Goal: Task Accomplishment & Management: Use online tool/utility

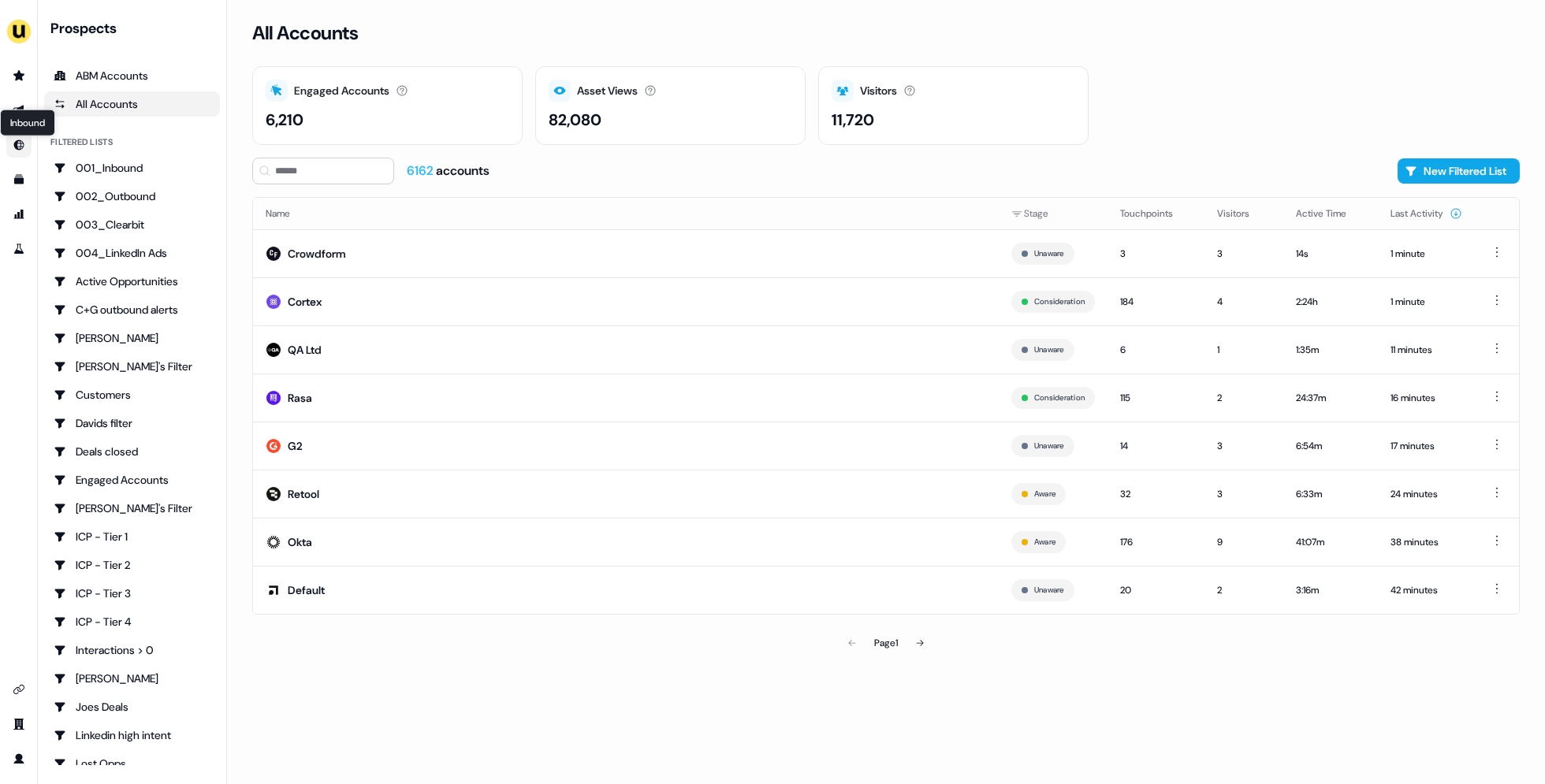
click at [23, 114] on div "Inbound Inbound" at bounding box center [28, 123] width 55 height 27
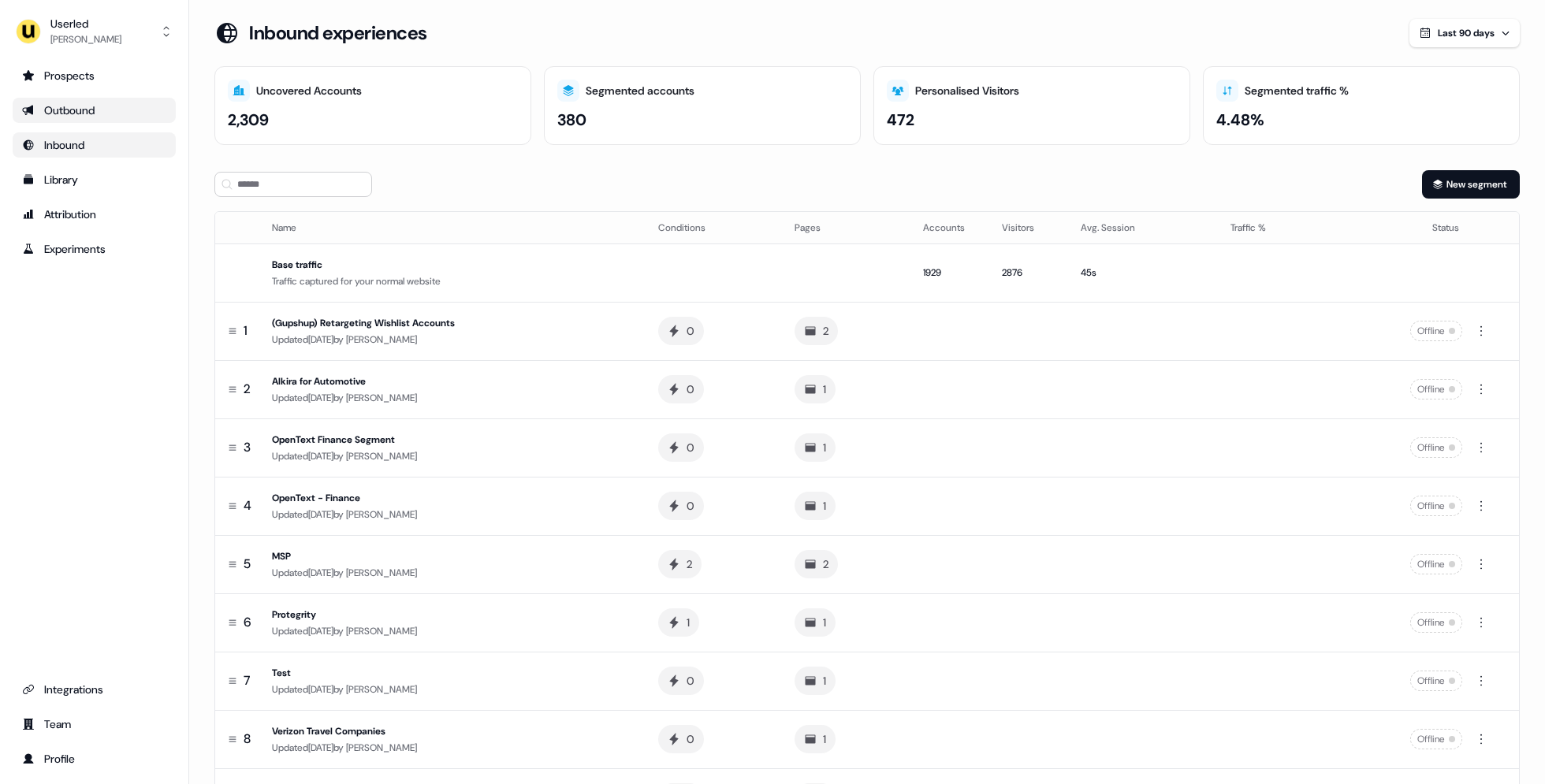
click at [43, 97] on ul "Prospects Outbound Inbound Library Attribution Experiments" at bounding box center [94, 163] width 164 height 199
click at [93, 111] on div "Outbound" at bounding box center [94, 110] width 145 height 16
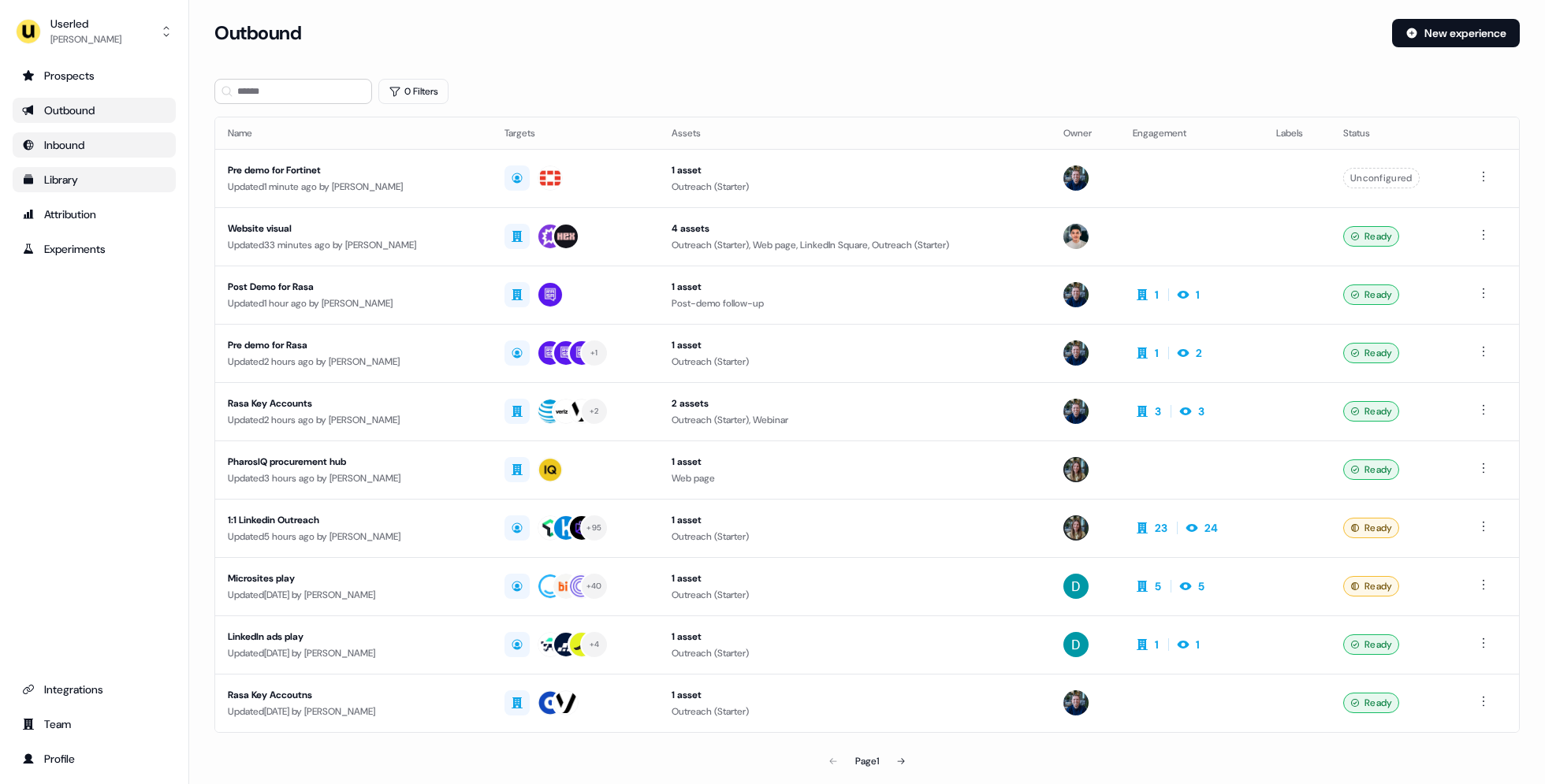
click at [87, 177] on div "Library" at bounding box center [94, 180] width 145 height 16
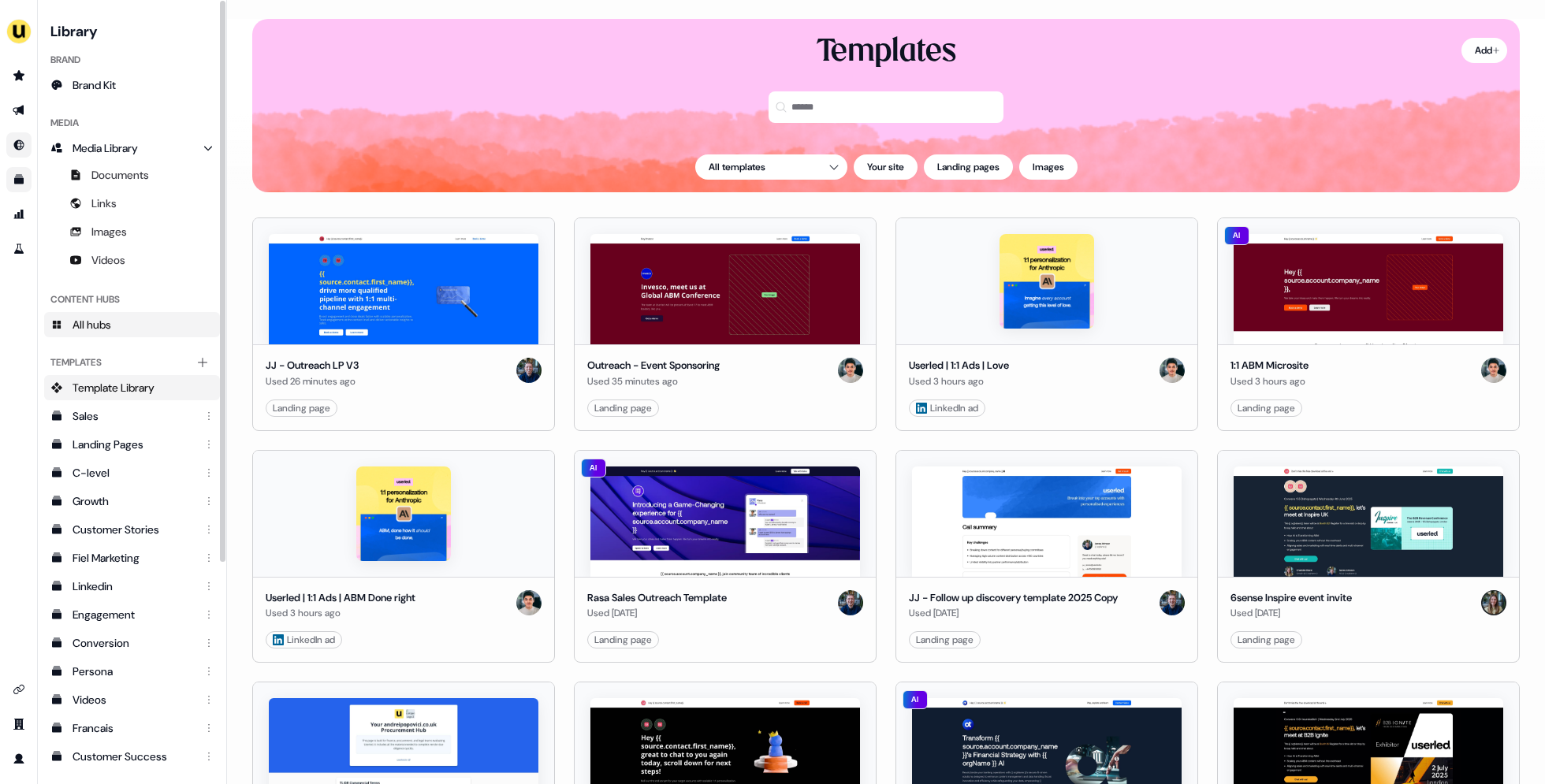
click at [113, 333] on link "All hubs" at bounding box center [132, 325] width 176 height 25
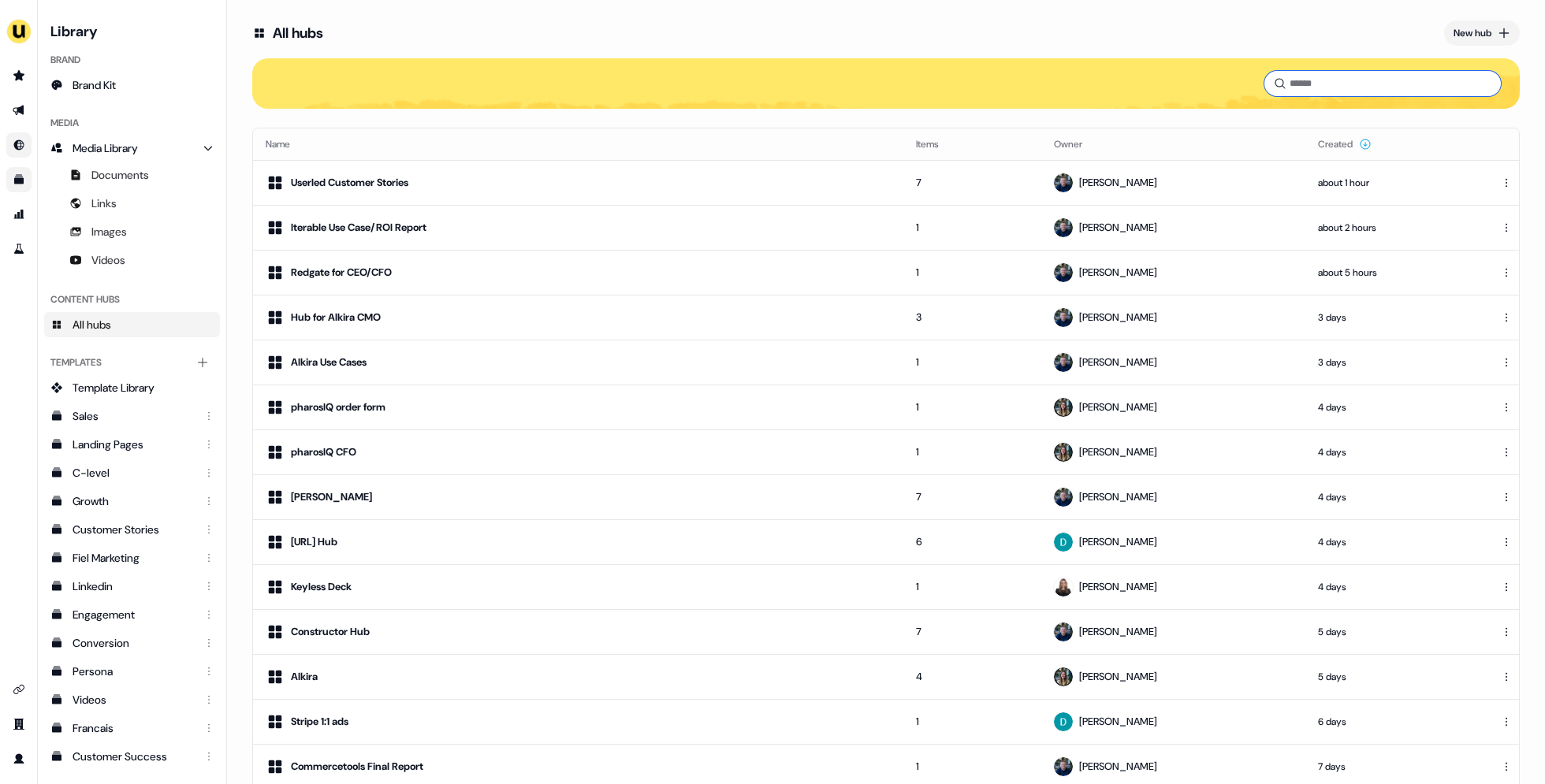
click at [1379, 74] on input at bounding box center [1382, 83] width 236 height 25
type input "*"
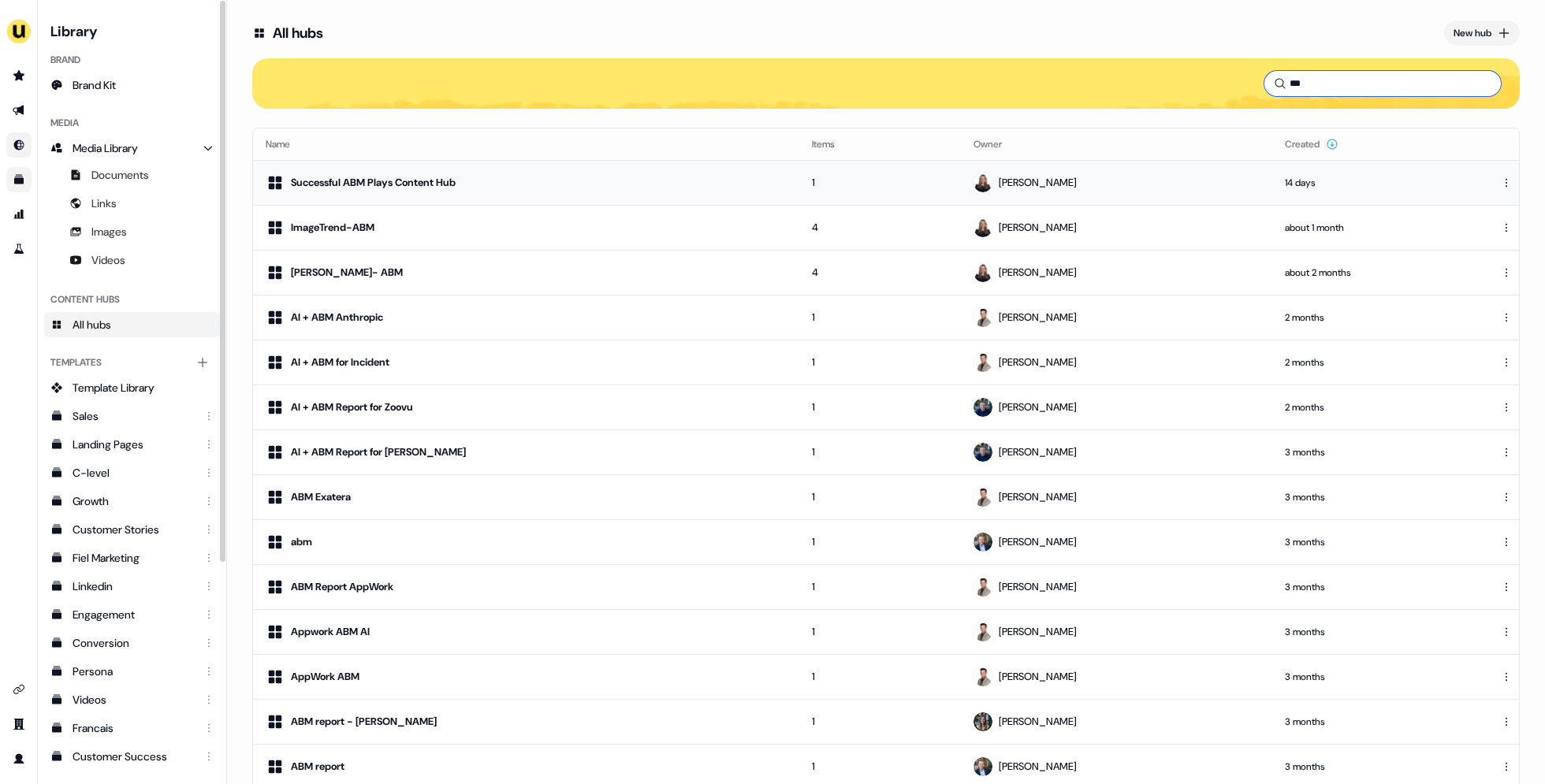
type input "***"
click at [382, 181] on div "Successful ABM Plays Content Hub" at bounding box center [373, 183] width 164 height 16
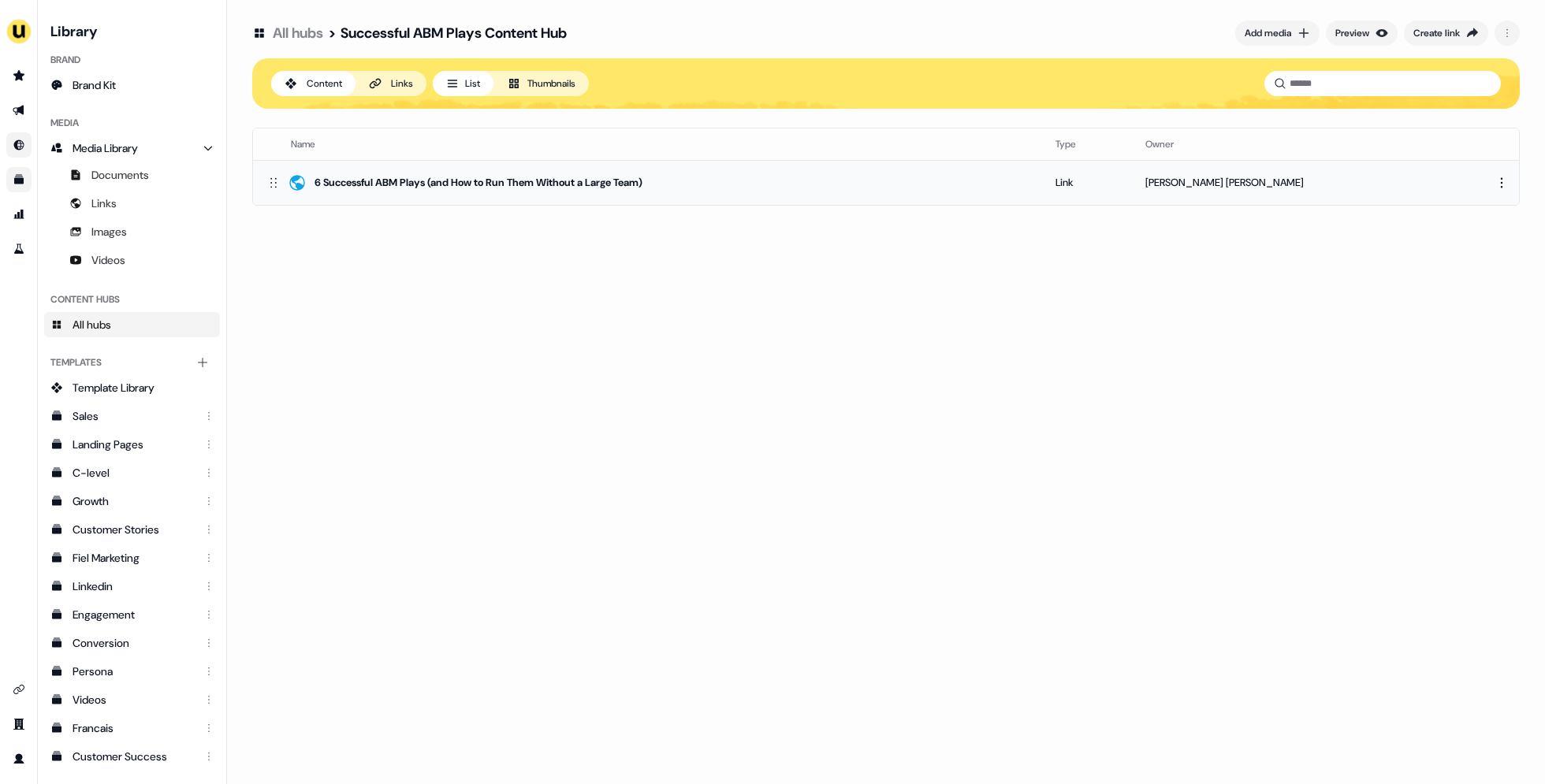
click at [1031, 174] on div "6 Successful ABM Plays (and How to Run Them Without a Large Team)" at bounding box center [648, 183] width 765 height 19
click at [376, 88] on icon at bounding box center [375, 83] width 13 height 13
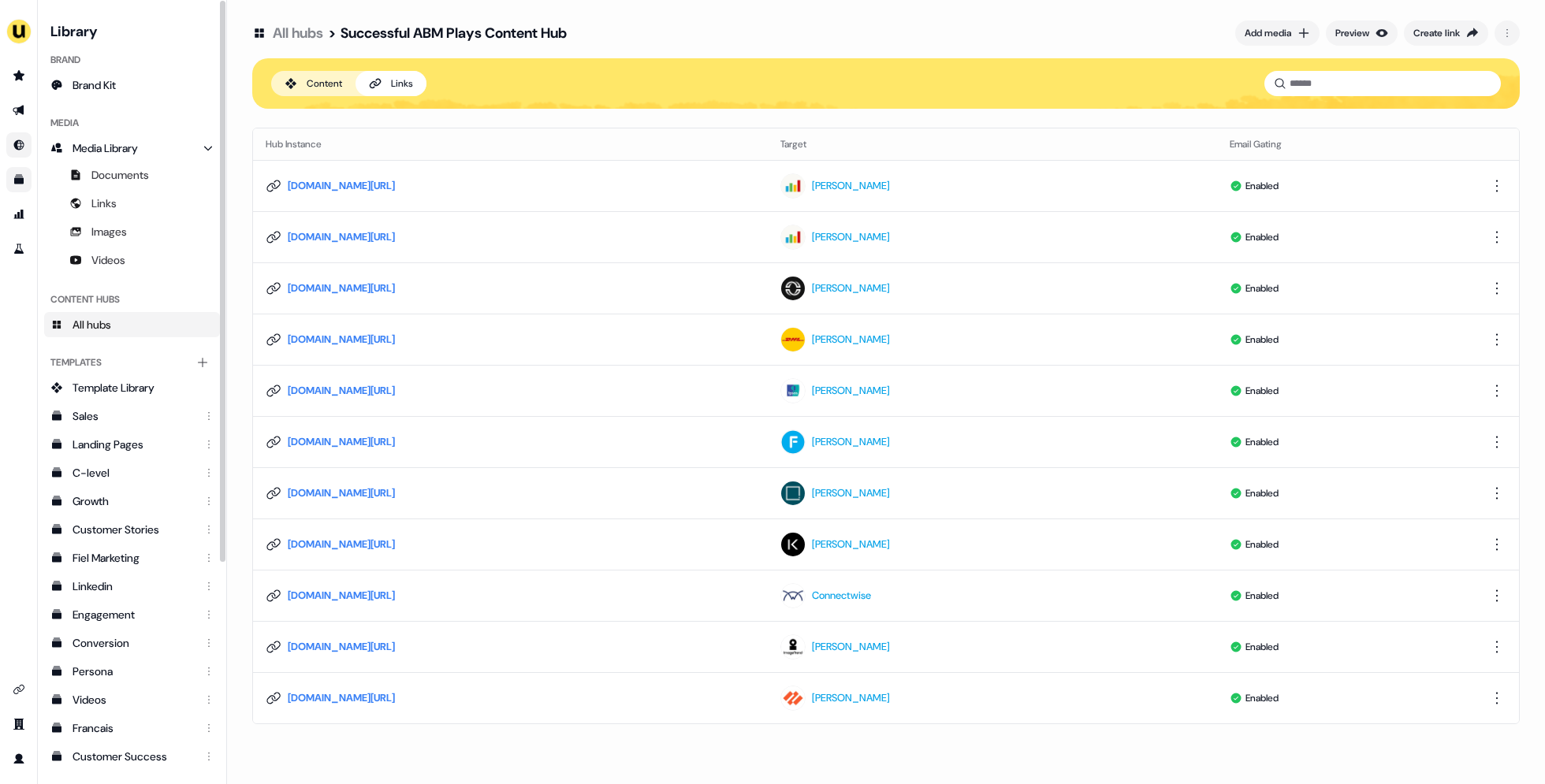
click at [104, 320] on span "All hubs" at bounding box center [92, 325] width 39 height 16
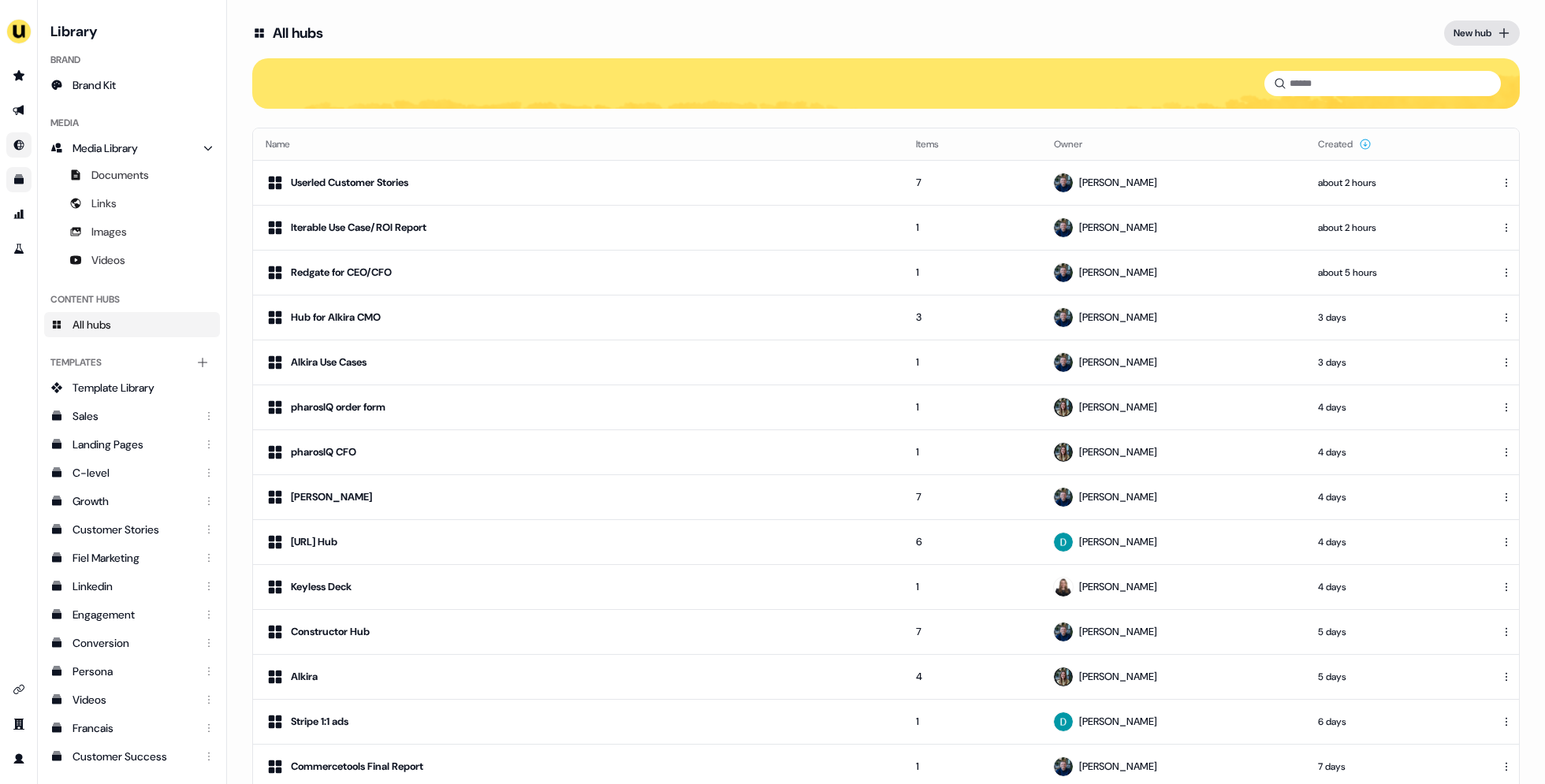
click at [1499, 34] on icon at bounding box center [1504, 34] width 10 height 10
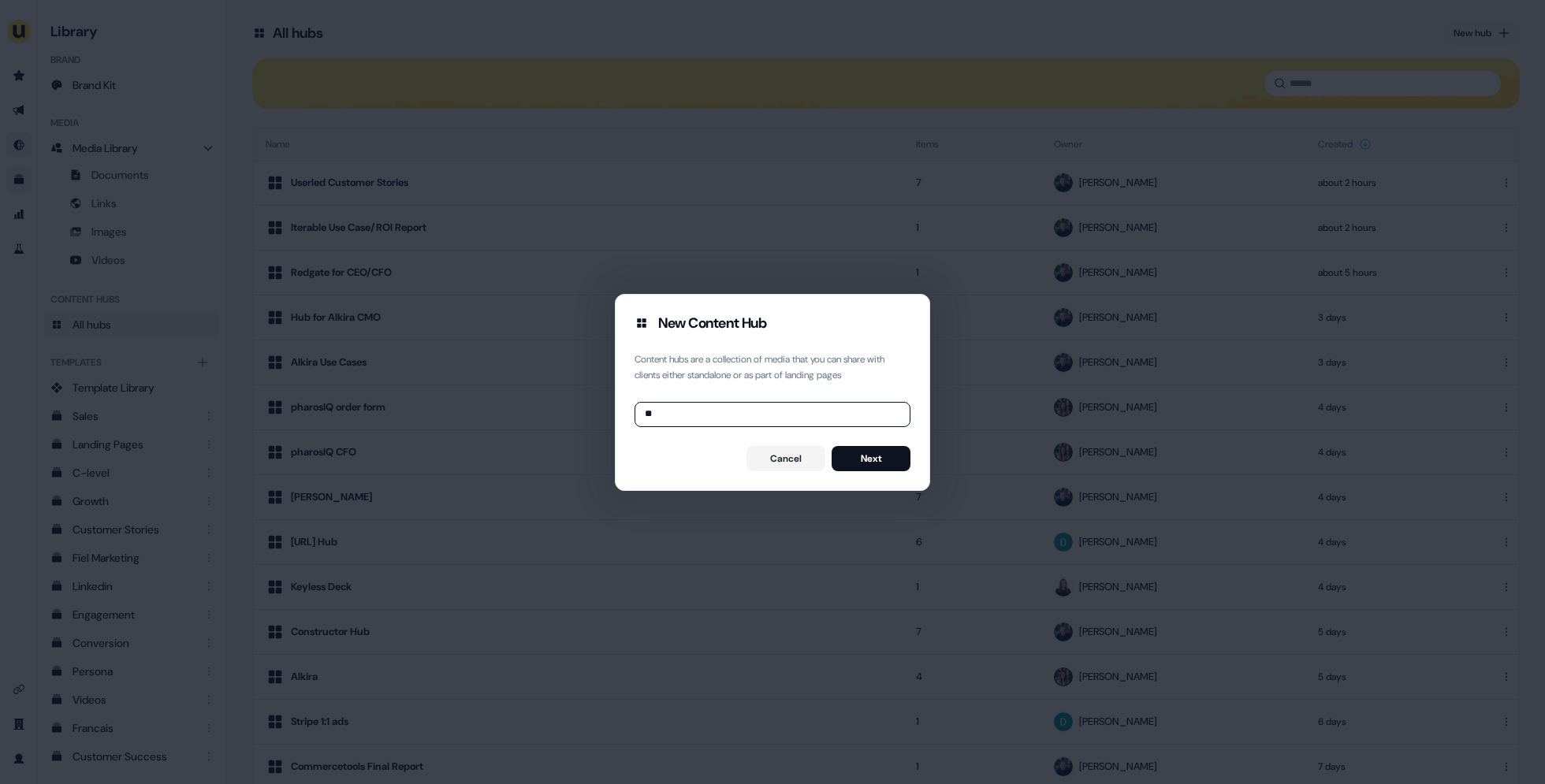
type input "*"
type input "**********"
click at [878, 455] on button "Next" at bounding box center [871, 459] width 79 height 25
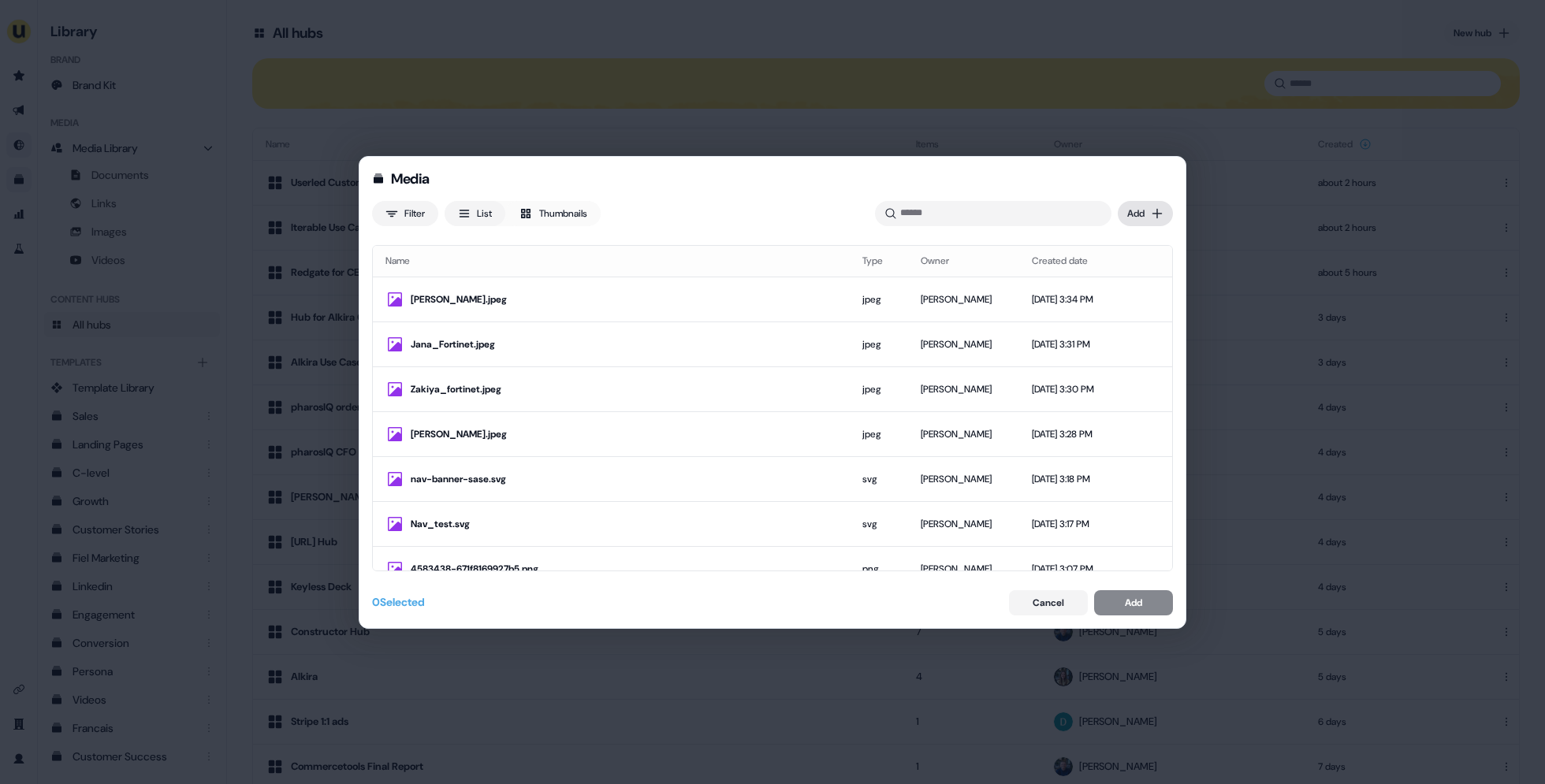
click at [1142, 206] on div "Media Filter List Thumbnails Uploaded Add Name Type Owner Created date [PERSON_…" at bounding box center [772, 392] width 1545 height 784
click at [1130, 273] on div "Import links" at bounding box center [1123, 271] width 93 height 25
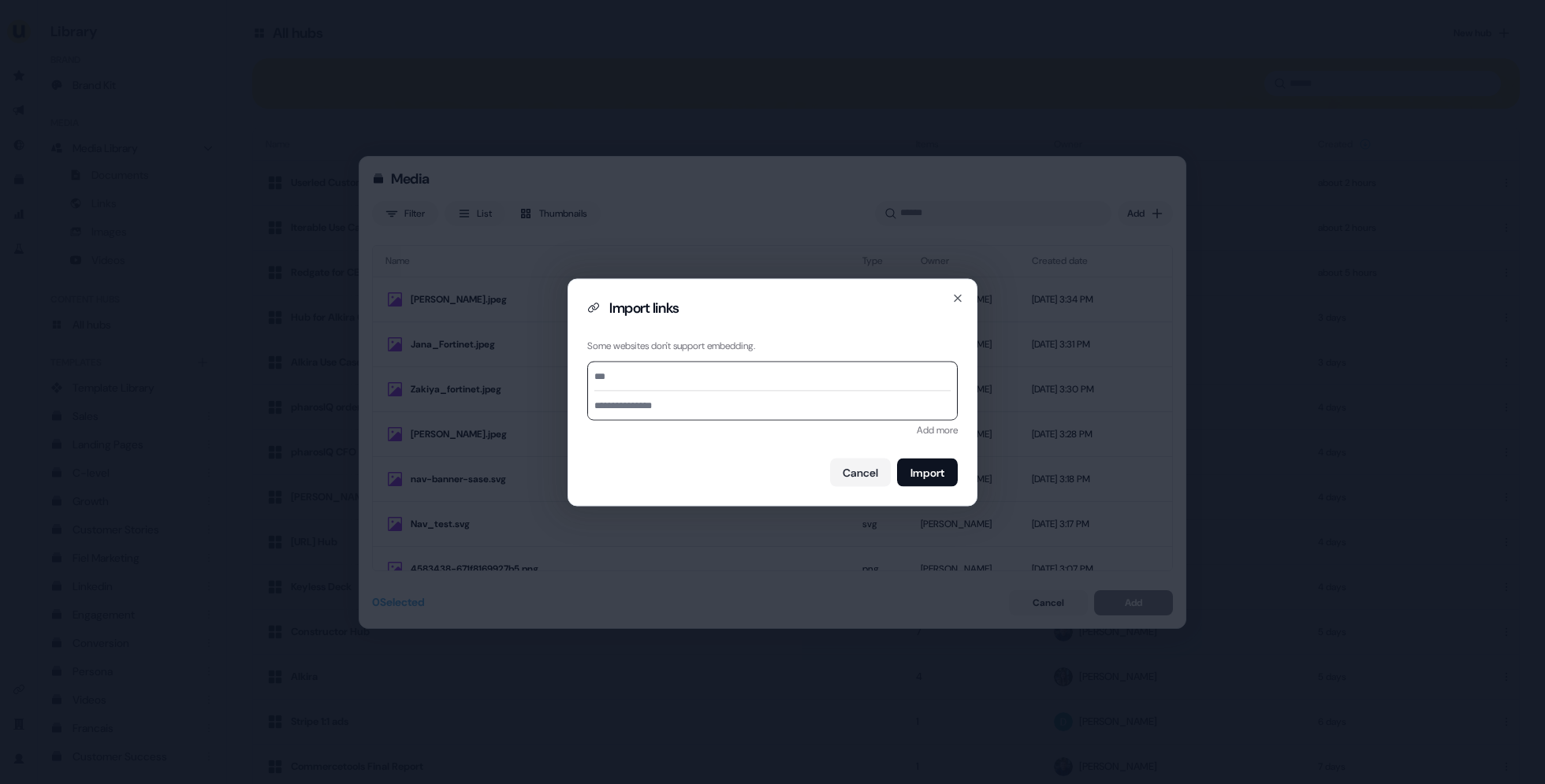
paste input "**********"
type input "**********"
drag, startPoint x: 633, startPoint y: 407, endPoint x: 556, endPoint y: 407, distance: 77.0
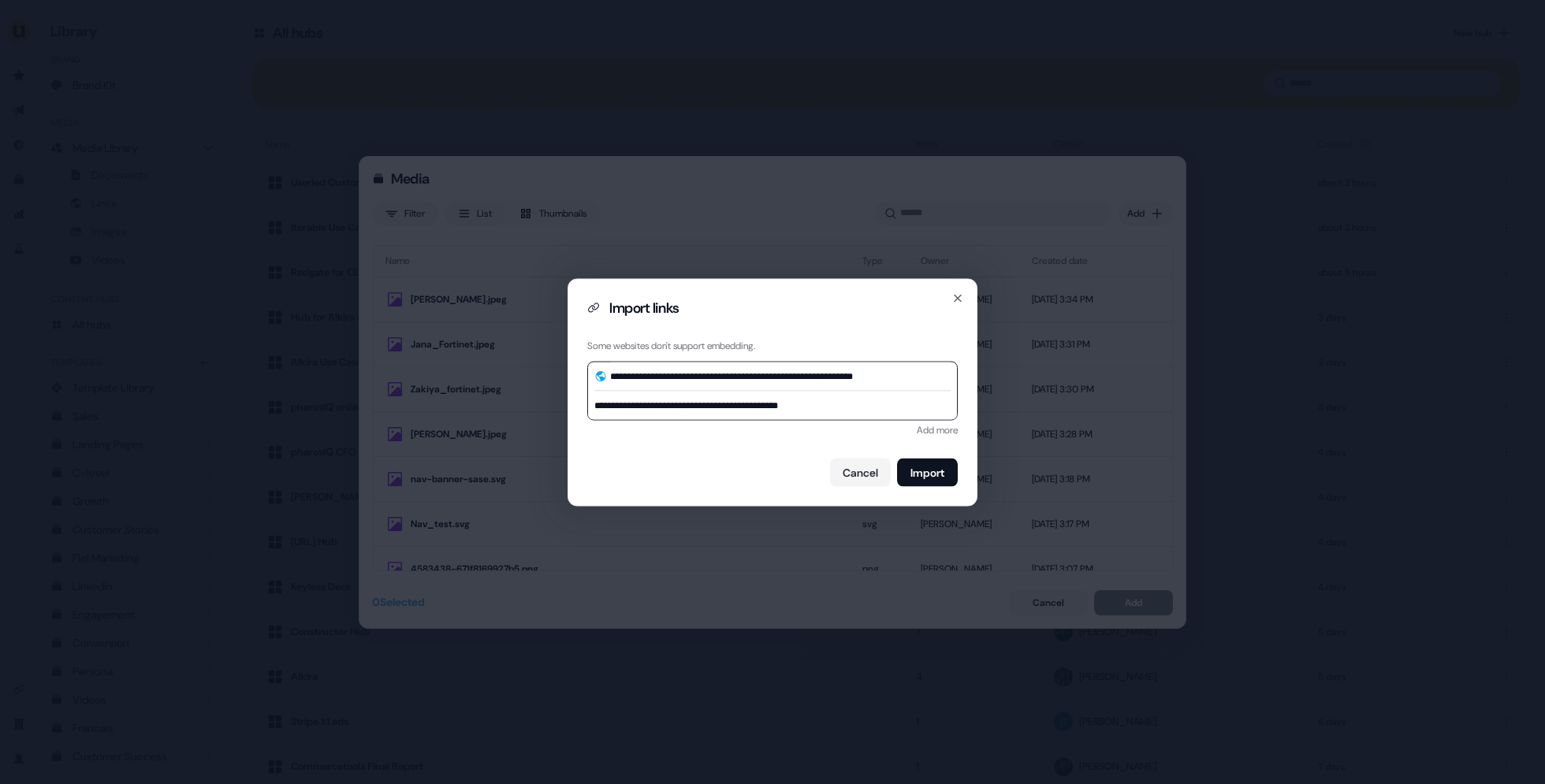
click at [556, 407] on div "**********" at bounding box center [772, 392] width 1545 height 784
type input "**********"
click at [922, 465] on button "Import" at bounding box center [928, 472] width 61 height 29
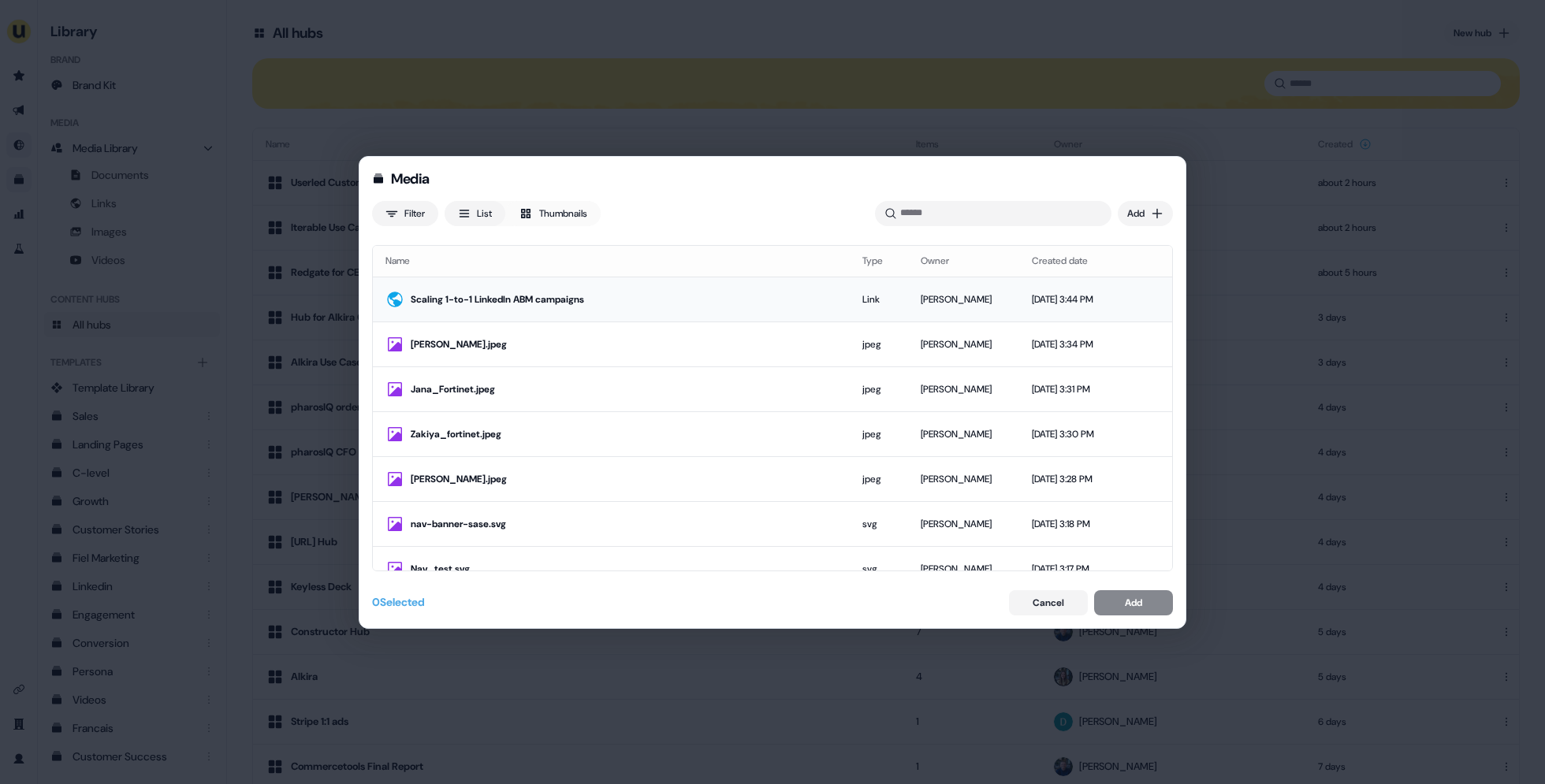
click at [850, 292] on td "Link" at bounding box center [879, 300] width 58 height 45
click at [1132, 596] on div "Add" at bounding box center [1134, 603] width 17 height 16
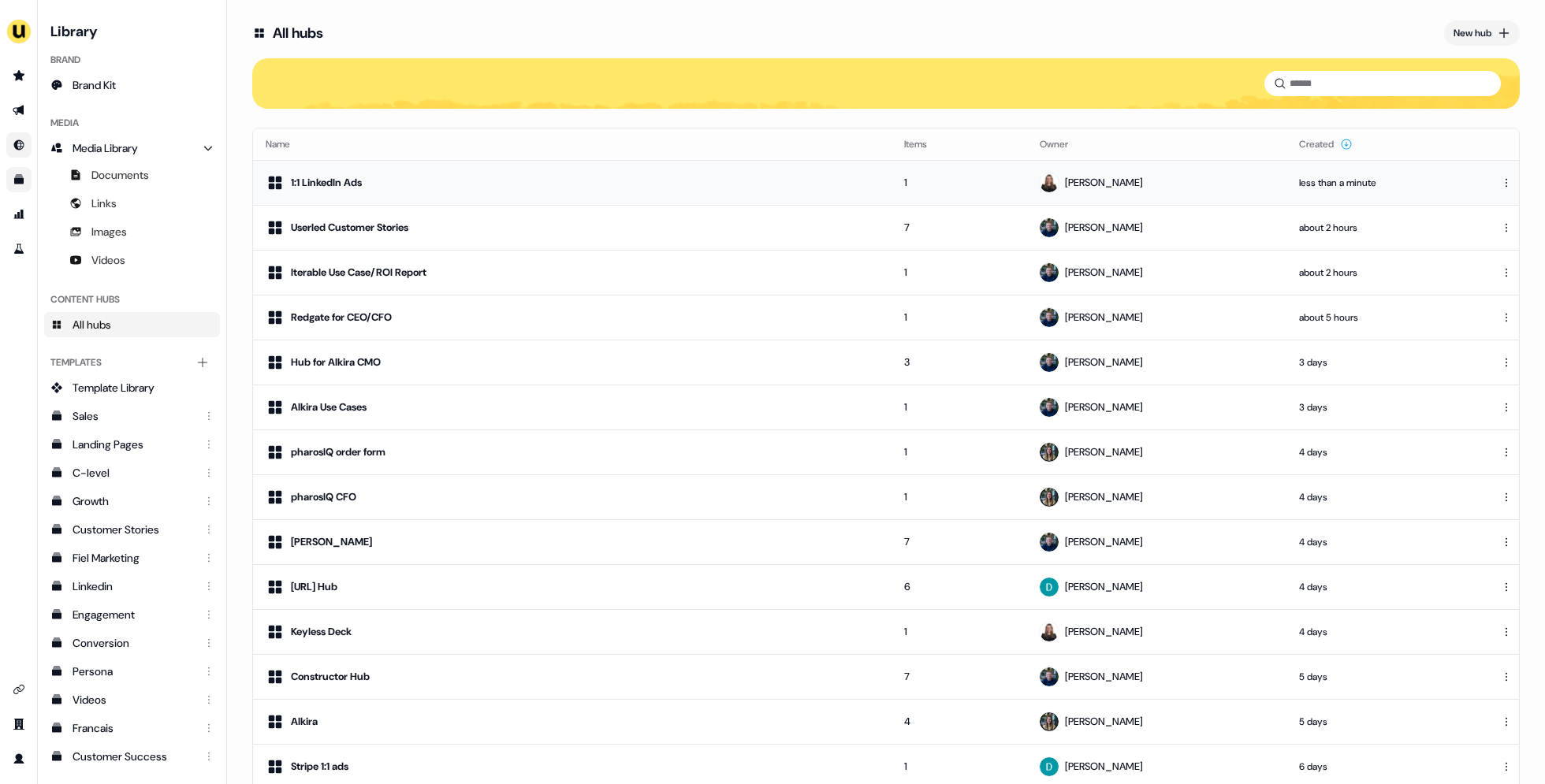
click at [1092, 184] on div "[PERSON_NAME]" at bounding box center [1104, 183] width 78 height 16
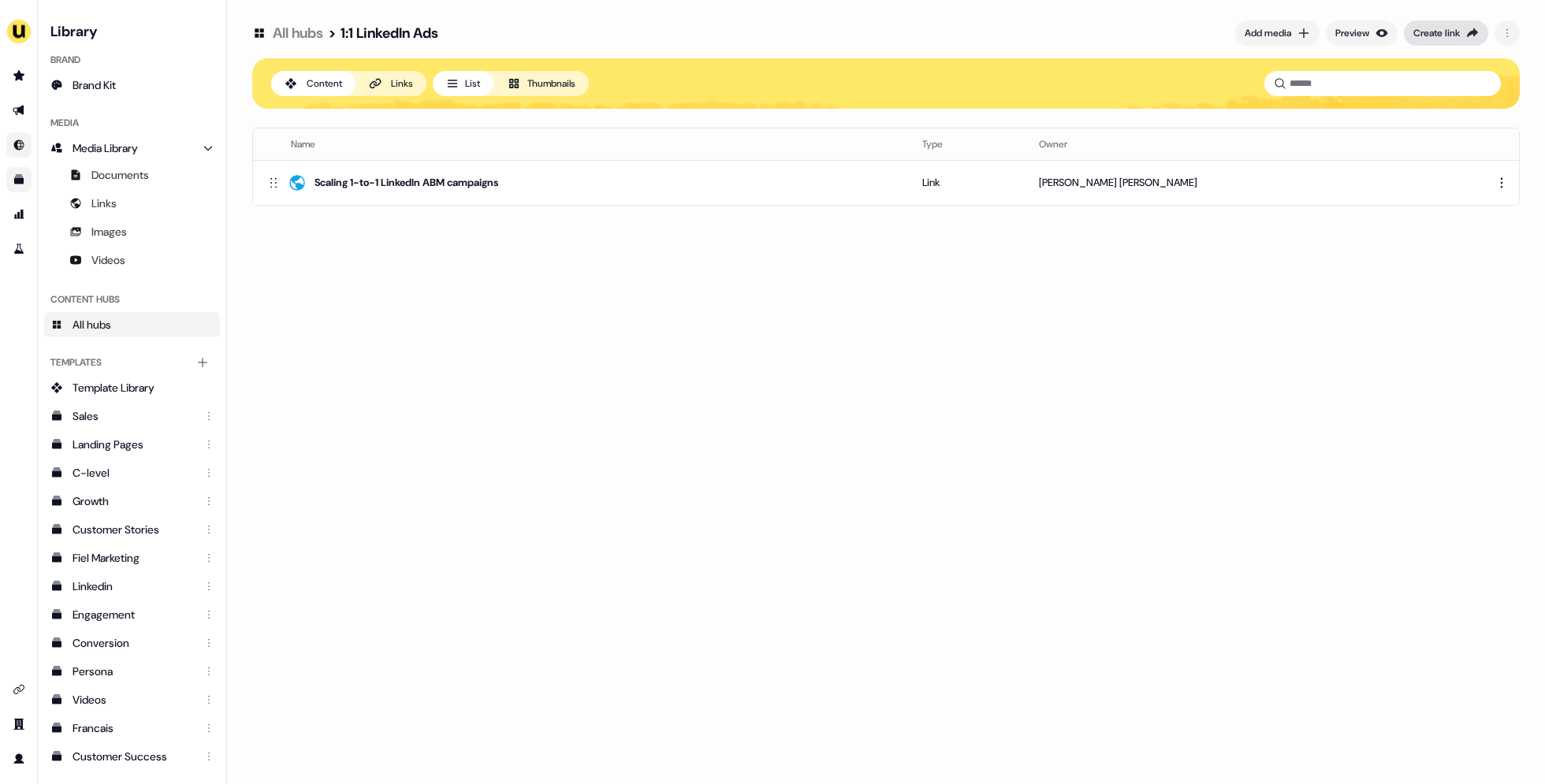
click at [1439, 26] on div "Create link" at bounding box center [1437, 33] width 47 height 16
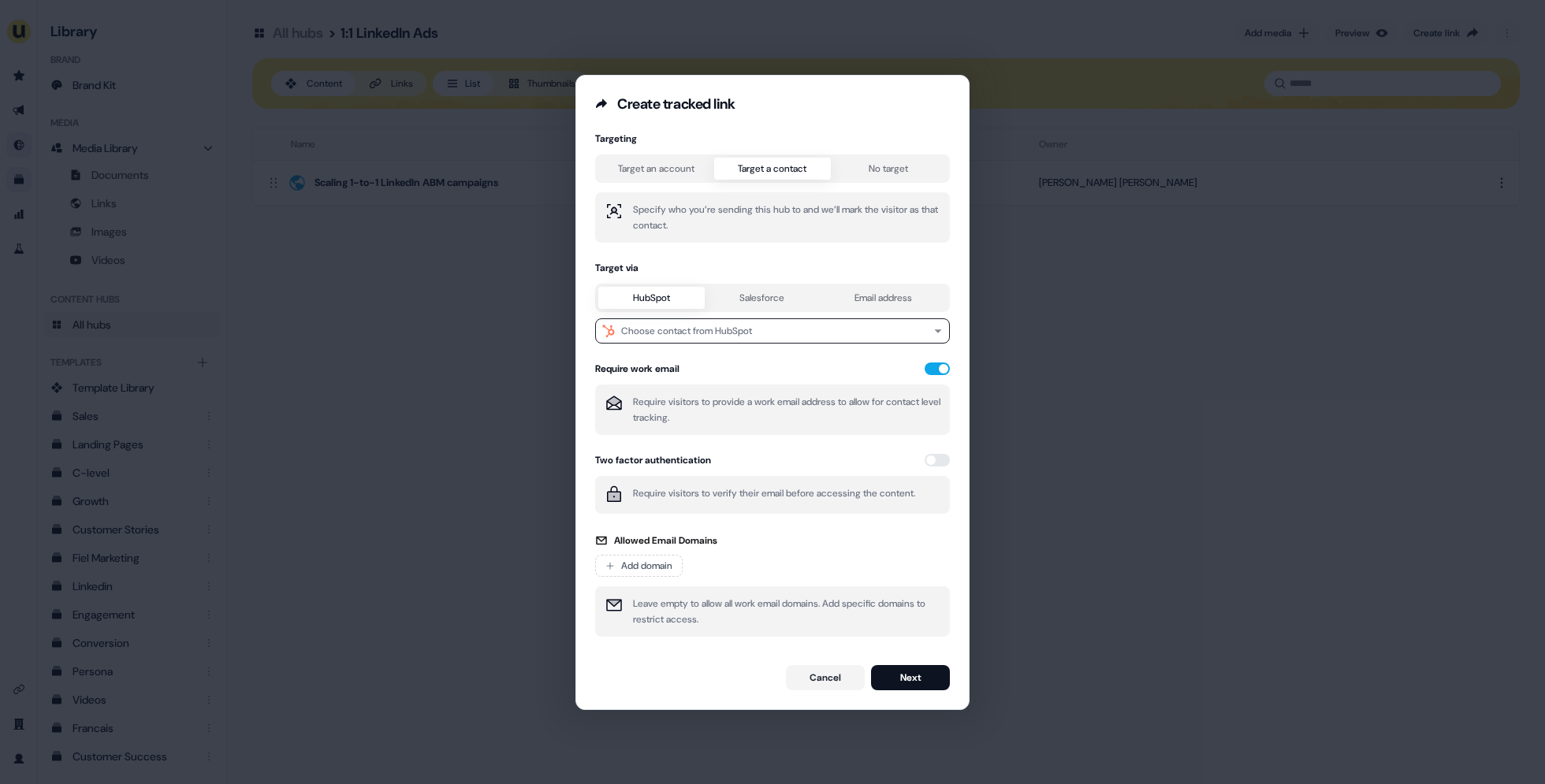
click at [778, 199] on div "Targeting Target an account Target a contact No target Specify who you’re sendi…" at bounding box center [773, 389] width 355 height 514
click at [740, 335] on div "Choose contact from HubSpot" at bounding box center [686, 331] width 131 height 16
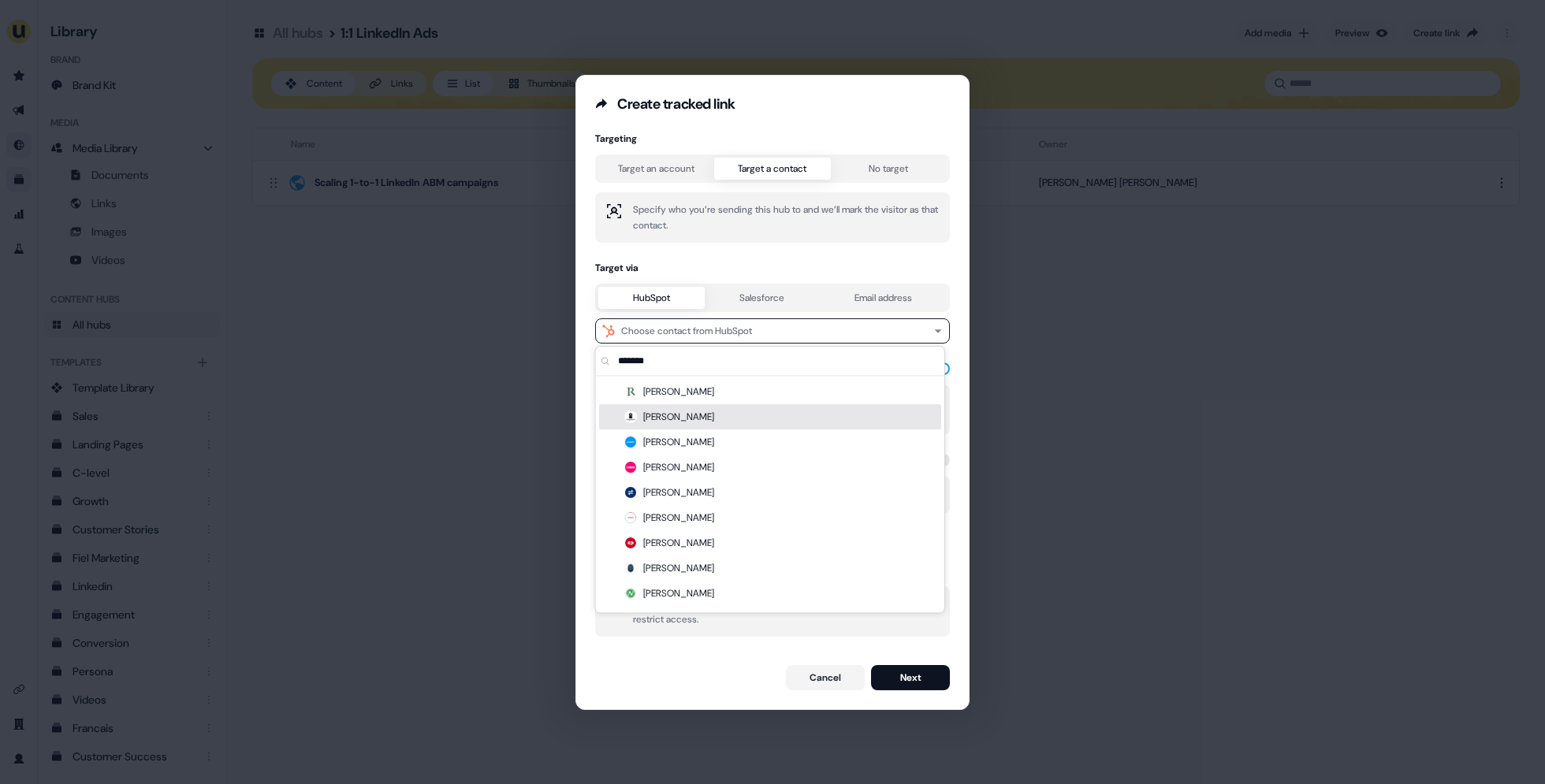
type input "*******"
click at [721, 412] on div "[PERSON_NAME]" at bounding box center [769, 416] width 342 height 25
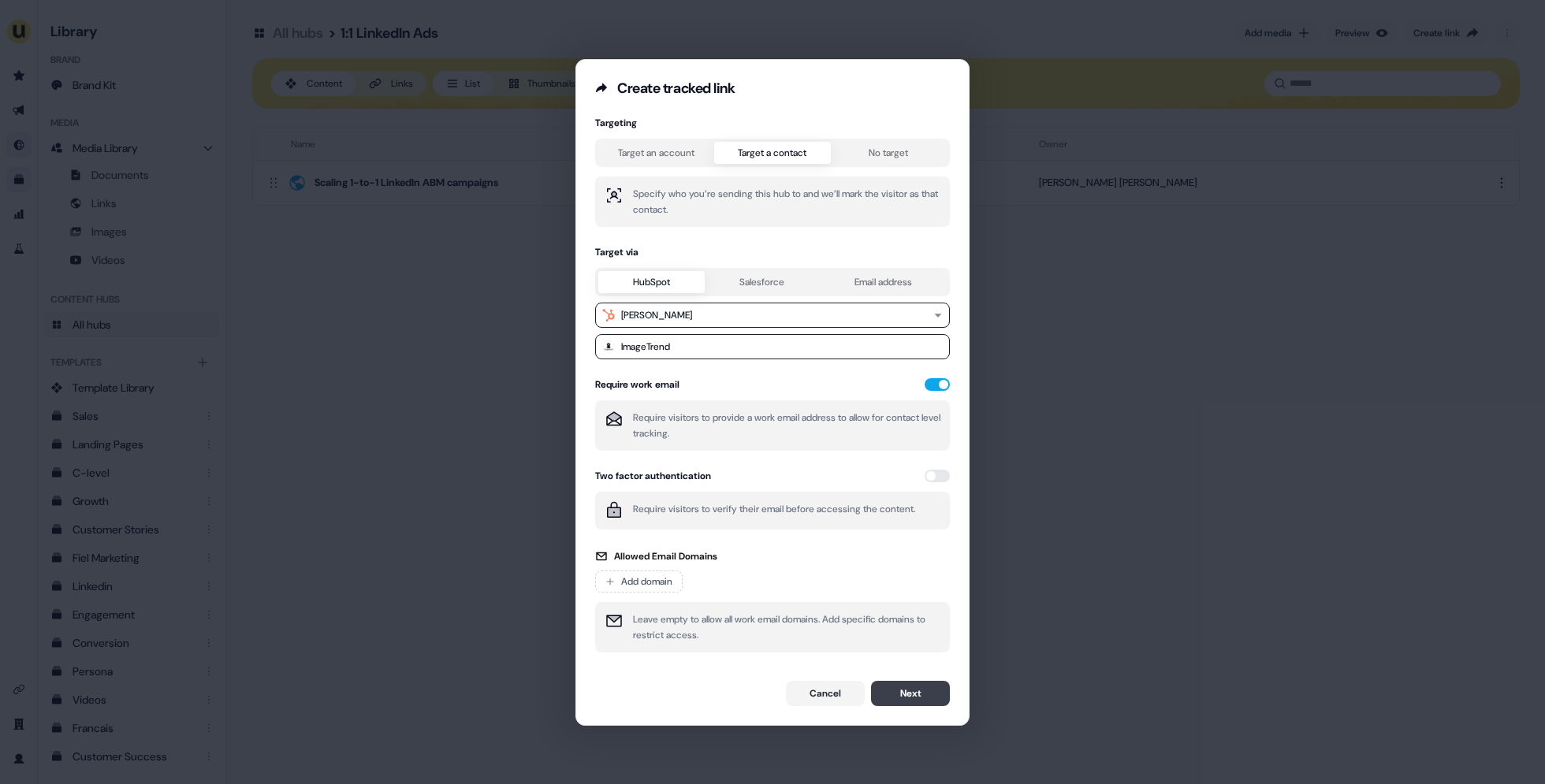
click at [902, 692] on button "Next" at bounding box center [911, 693] width 79 height 25
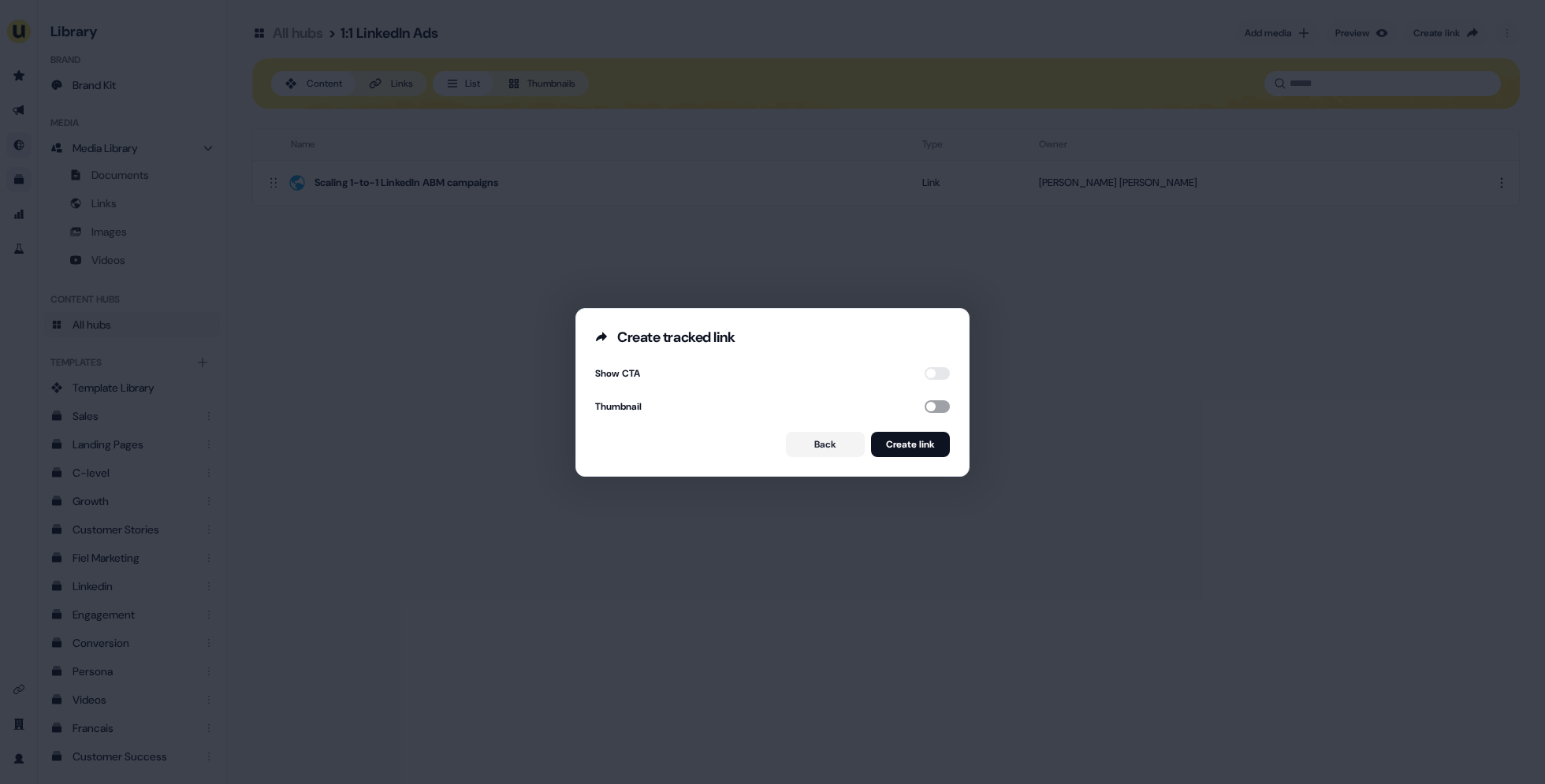
click at [925, 402] on button "button" at bounding box center [937, 407] width 25 height 13
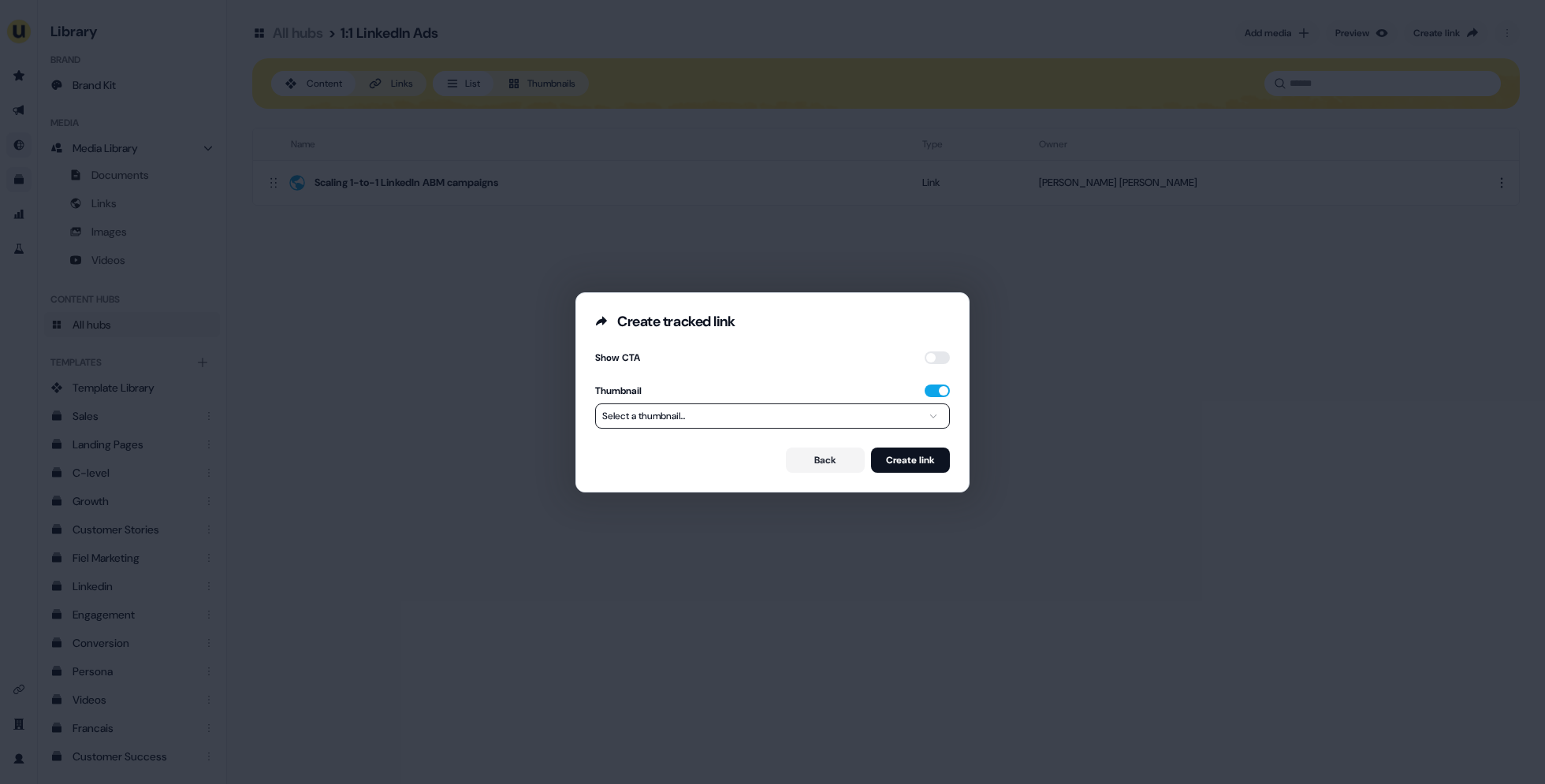
click at [853, 414] on div "Create tracked link Show CTA Thumbnail Select a thumbnail... Back Create link" at bounding box center [772, 392] width 1545 height 784
click at [703, 505] on div "Create tracked link Show CTA Thumbnail Select a thumbnail... Back Create link" at bounding box center [772, 392] width 1545 height 784
click at [924, 421] on div "Create tracked link Show CTA Thumbnail Select a thumbnail... Back Create link" at bounding box center [772, 392] width 1545 height 784
click at [814, 517] on div "Create tracked link Show CTA Thumbnail Select a thumbnail... Back Create link" at bounding box center [772, 392] width 1545 height 784
click at [820, 460] on button "Back" at bounding box center [825, 459] width 79 height 25
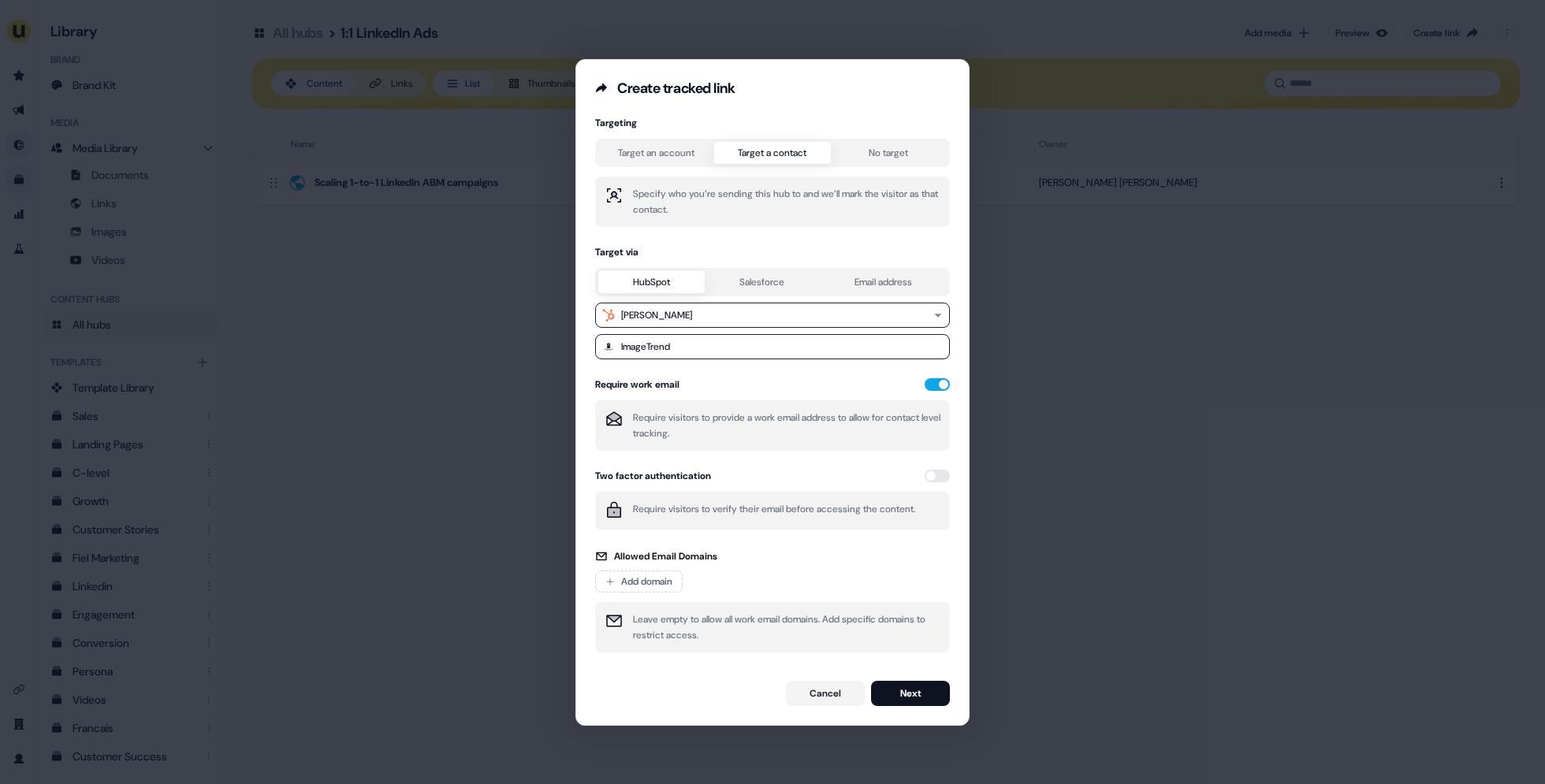
click at [1073, 472] on div "Create tracked link Targeting Target an account Target a contact No target Spec…" at bounding box center [772, 392] width 1545 height 784
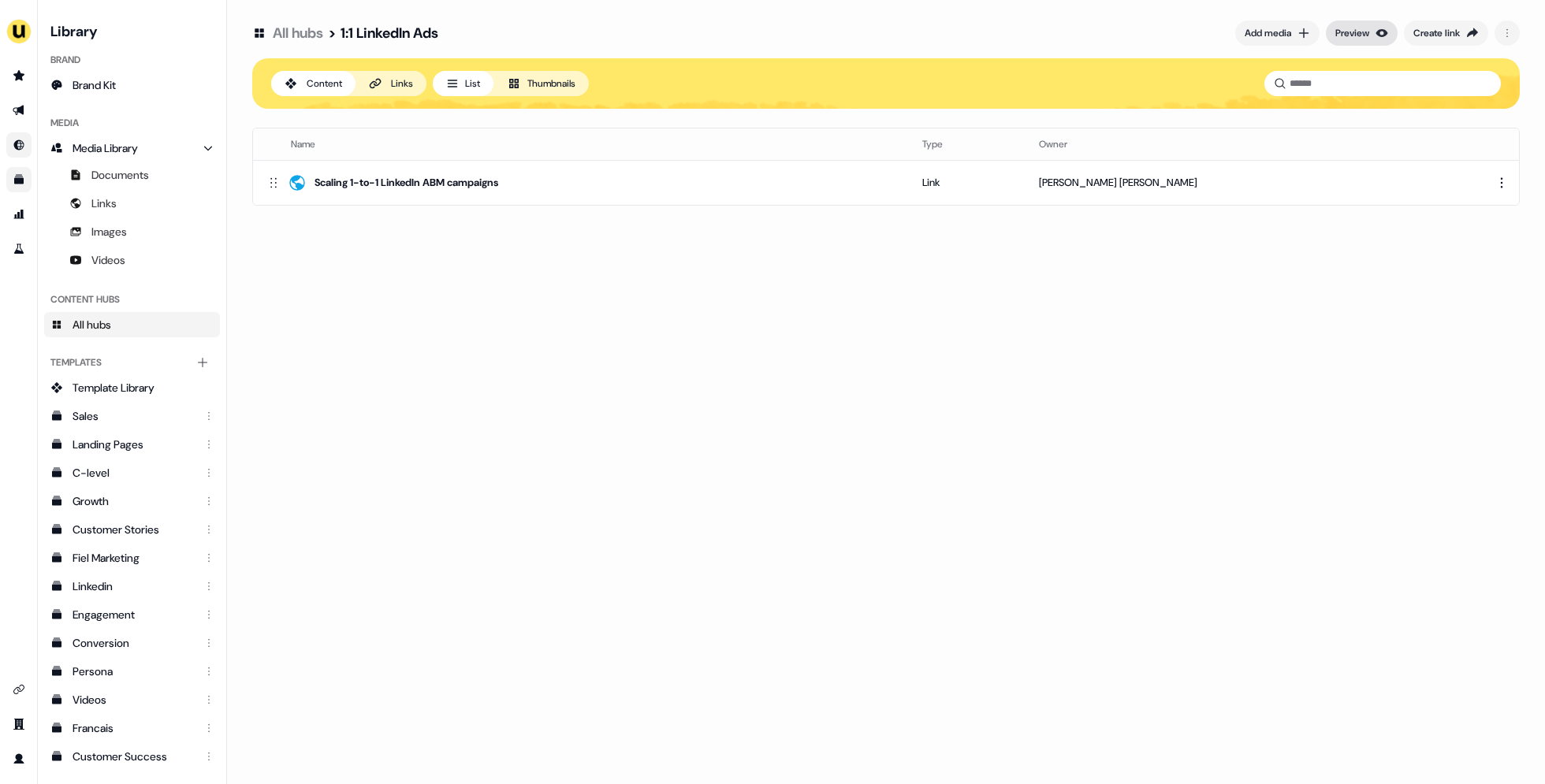
click at [1346, 28] on div "Preview" at bounding box center [1352, 33] width 34 height 16
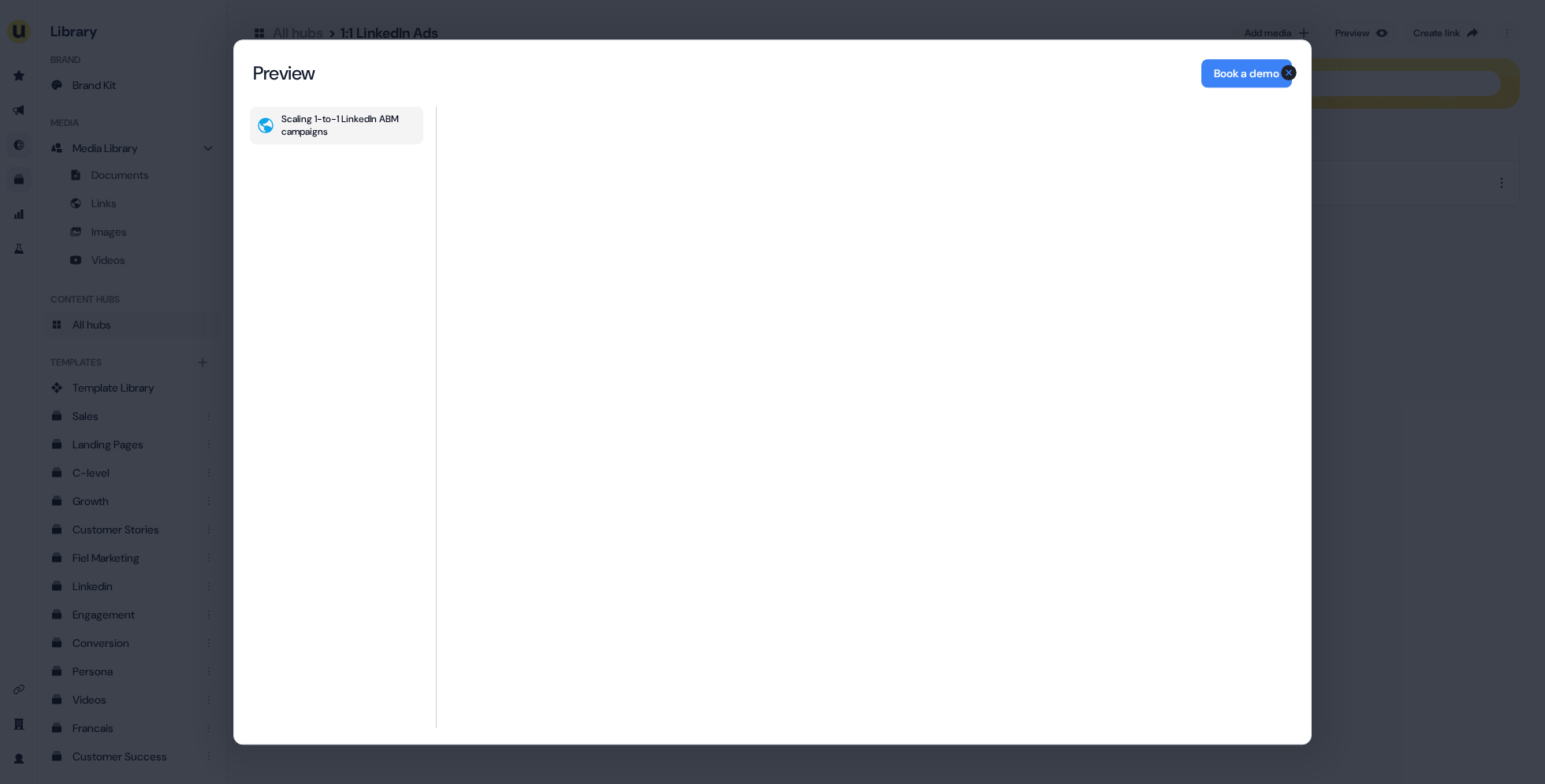
click at [1411, 226] on div "Content Hub Preview Preview Book a demo Scaling 1-to-1 LinkedIn ABM campaigns S…" at bounding box center [772, 392] width 1545 height 784
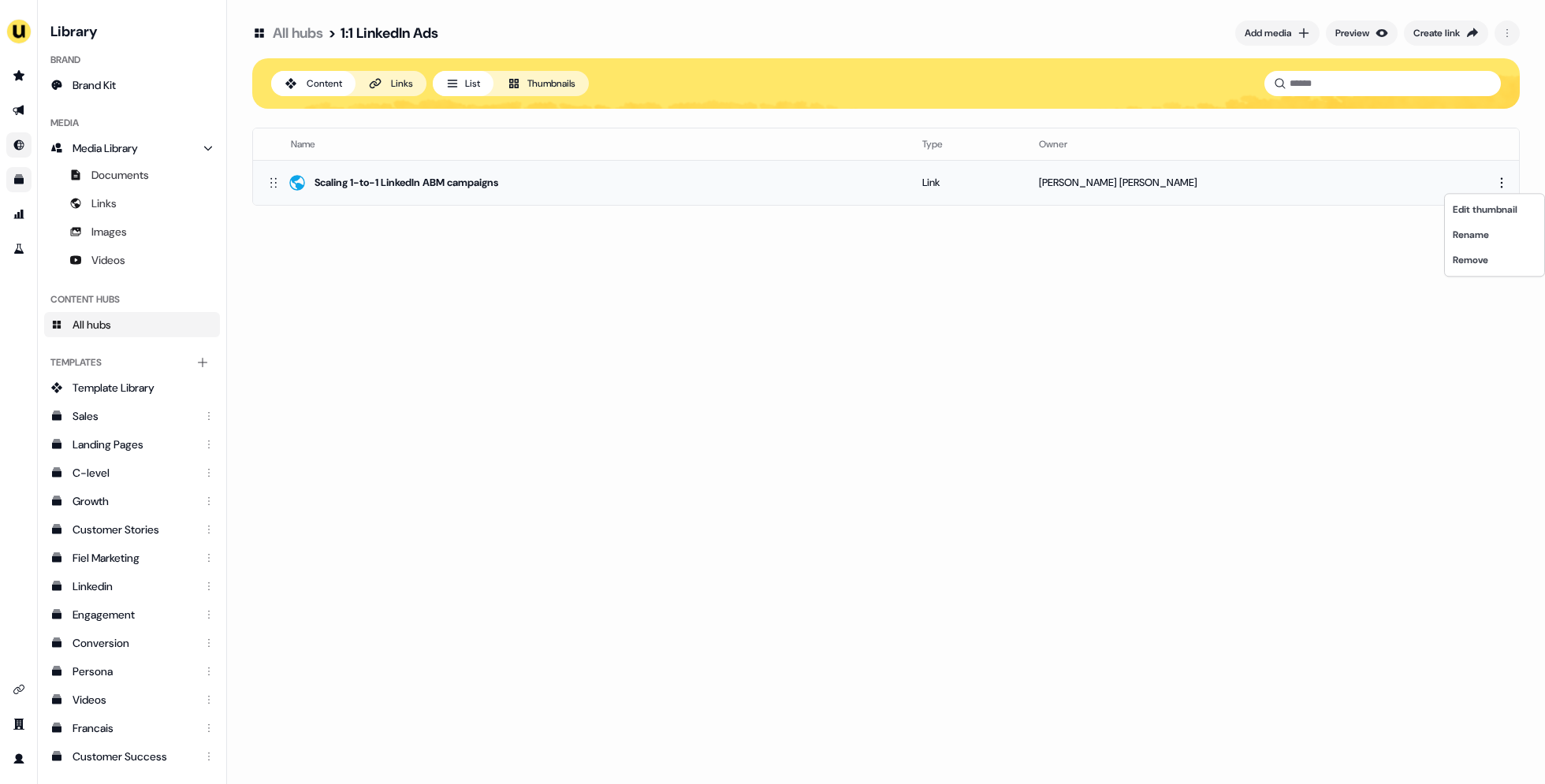
click at [1500, 179] on html "For the best experience switch devices to a bigger screen. Go to [DOMAIN_NAME] …" at bounding box center [772, 392] width 1545 height 784
click at [1176, 331] on html "For the best experience switch devices to a bigger screen. Go to [DOMAIN_NAME] …" at bounding box center [772, 392] width 1545 height 784
click at [1446, 40] on div "Create link" at bounding box center [1437, 33] width 47 height 16
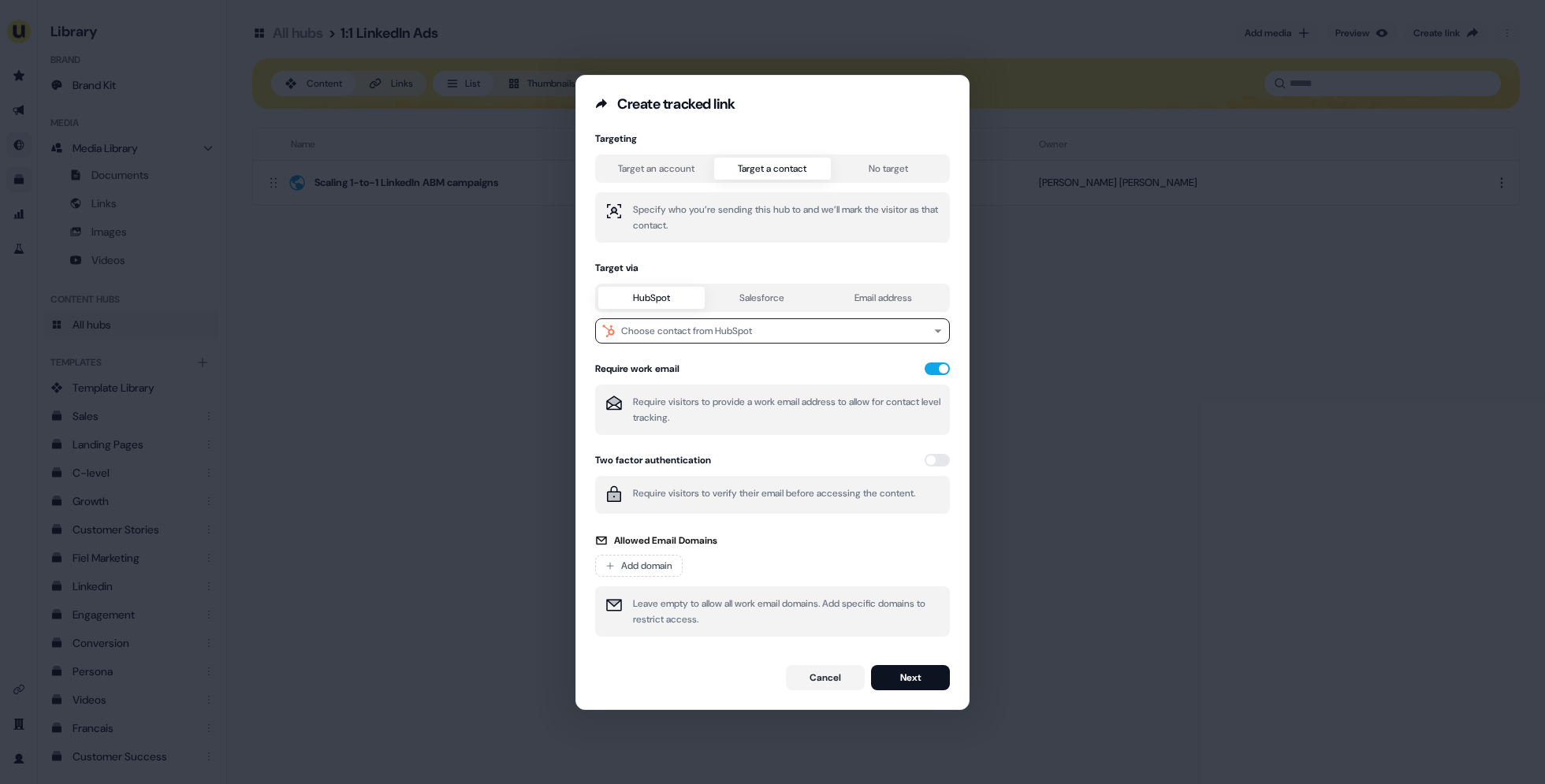
click at [792, 200] on div "Targeting Target an account Target a contact No target Specify who you’re sendi…" at bounding box center [773, 389] width 355 height 514
click at [690, 331] on div "Choose contact from HubSpot" at bounding box center [686, 331] width 131 height 16
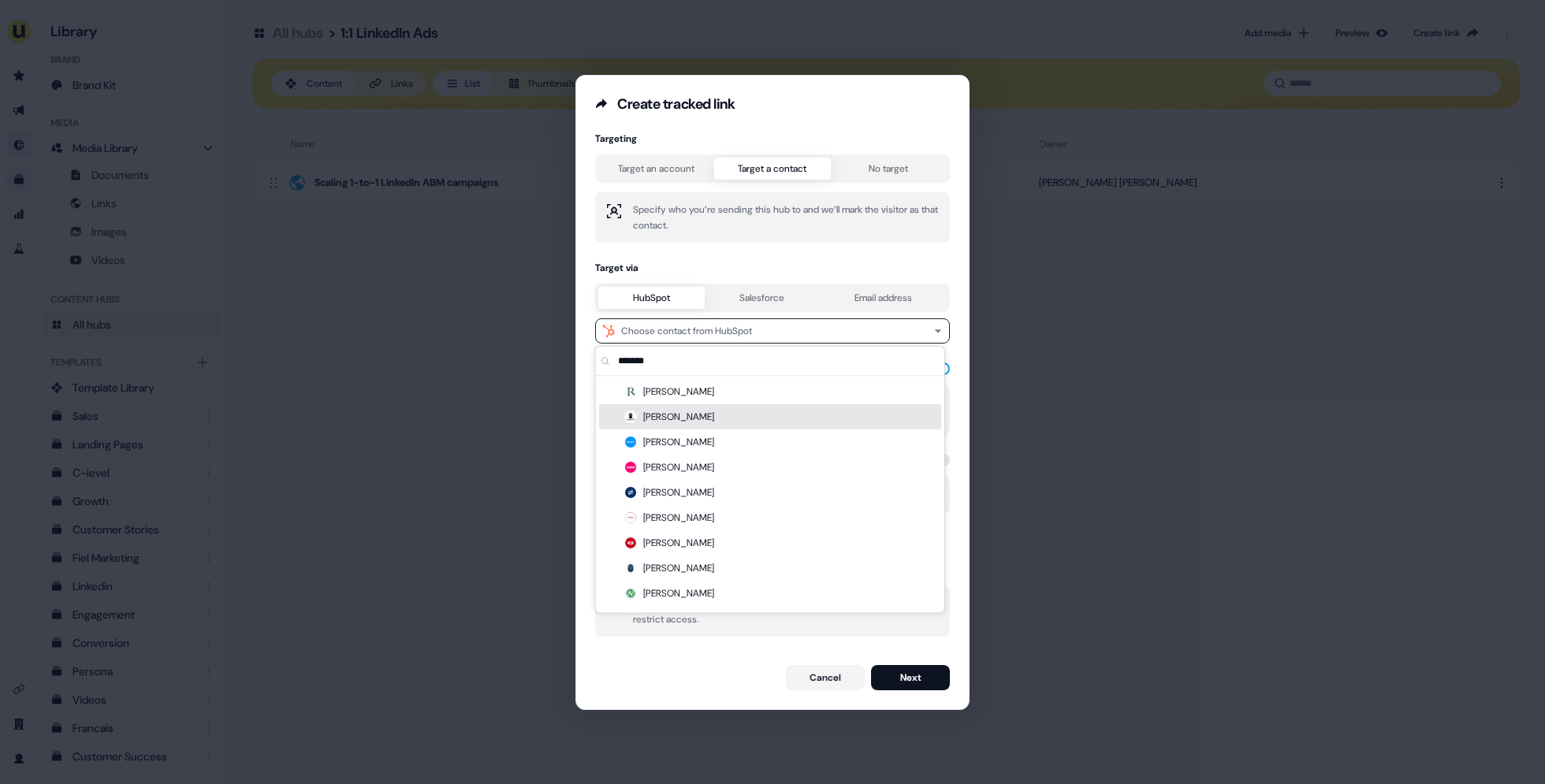
type input "*******"
click at [709, 420] on div "[PERSON_NAME]" at bounding box center [769, 416] width 342 height 25
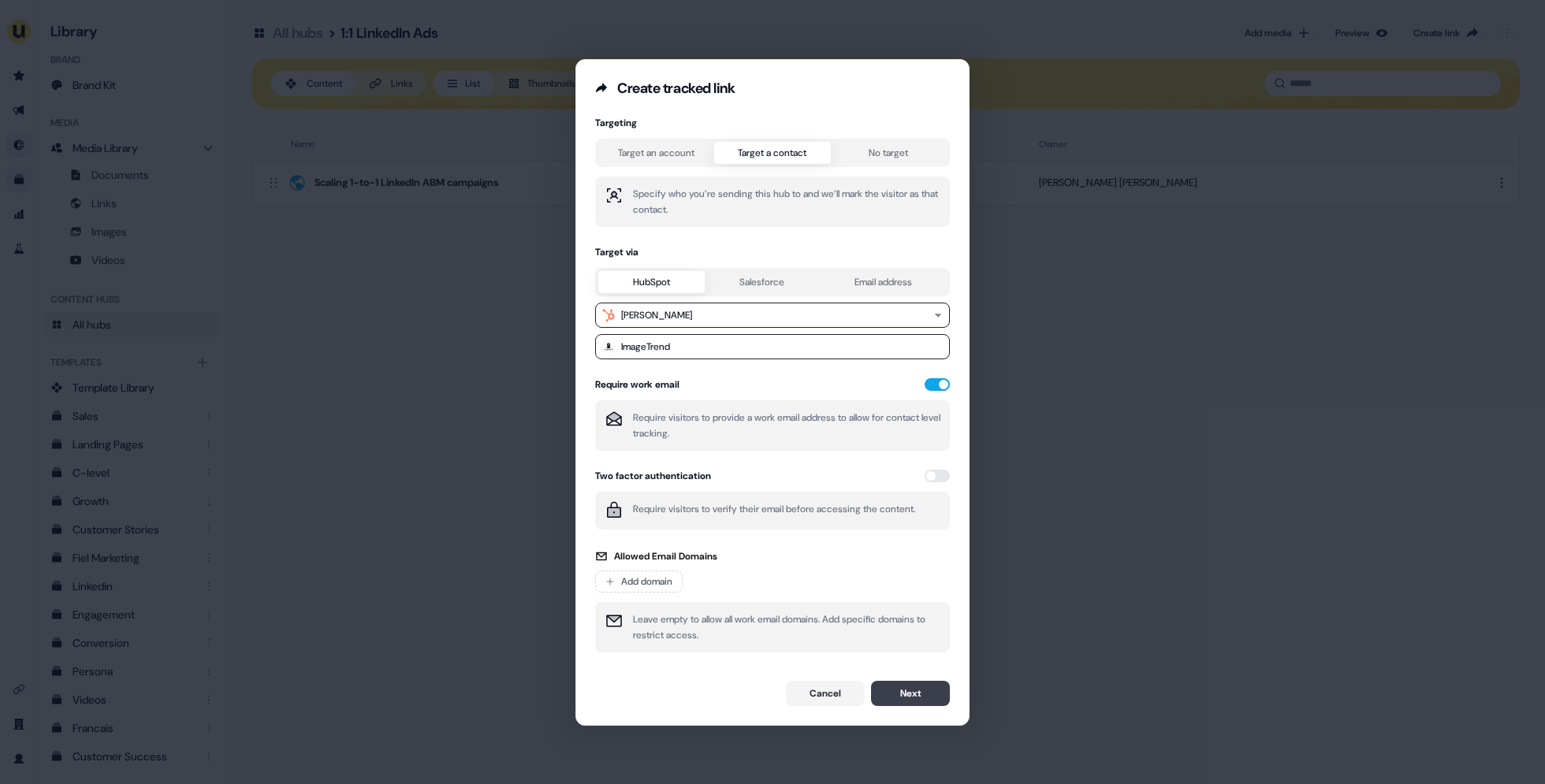
click at [907, 684] on button "Next" at bounding box center [911, 693] width 79 height 25
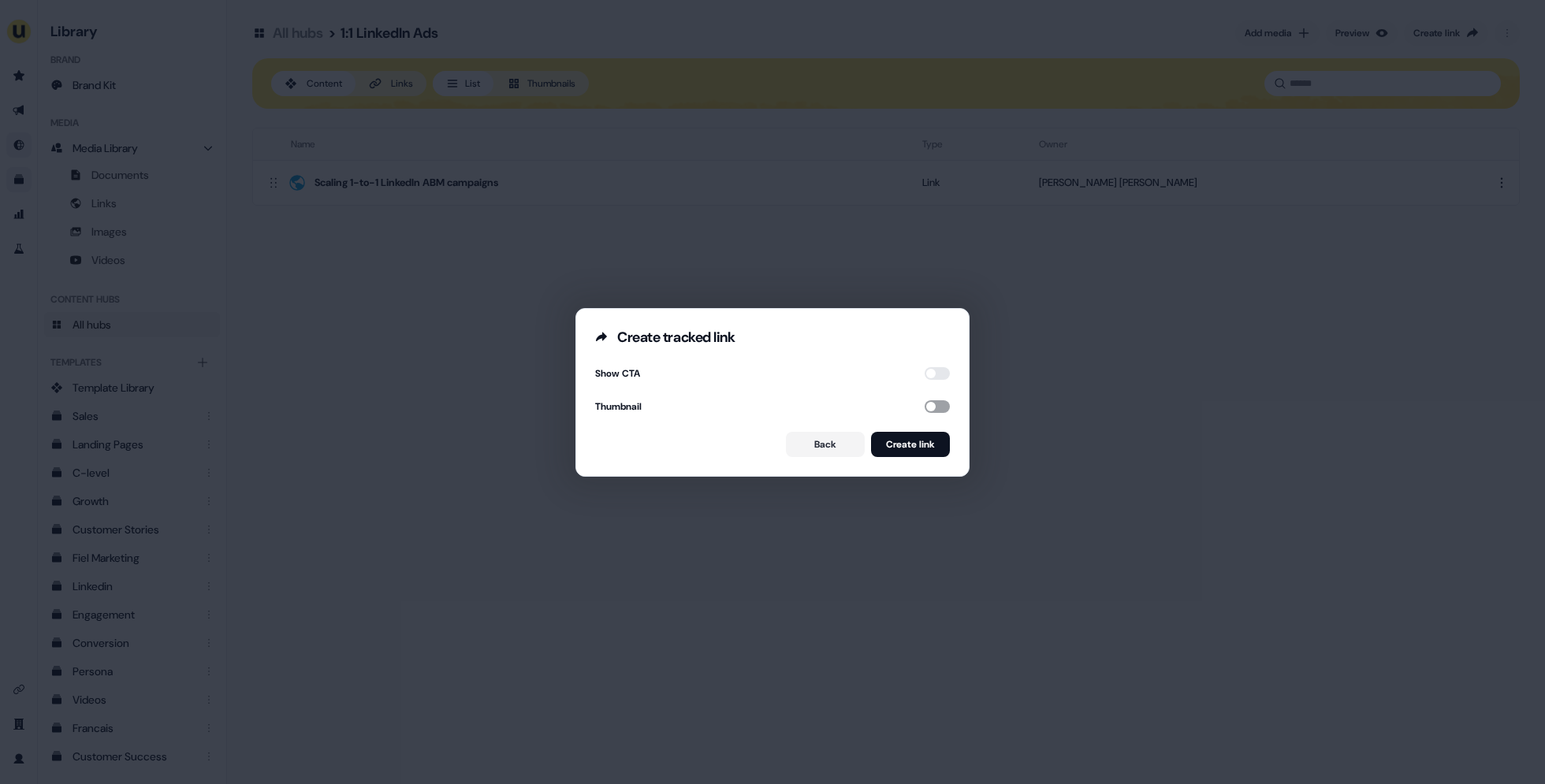
click at [930, 408] on button "button" at bounding box center [937, 407] width 25 height 13
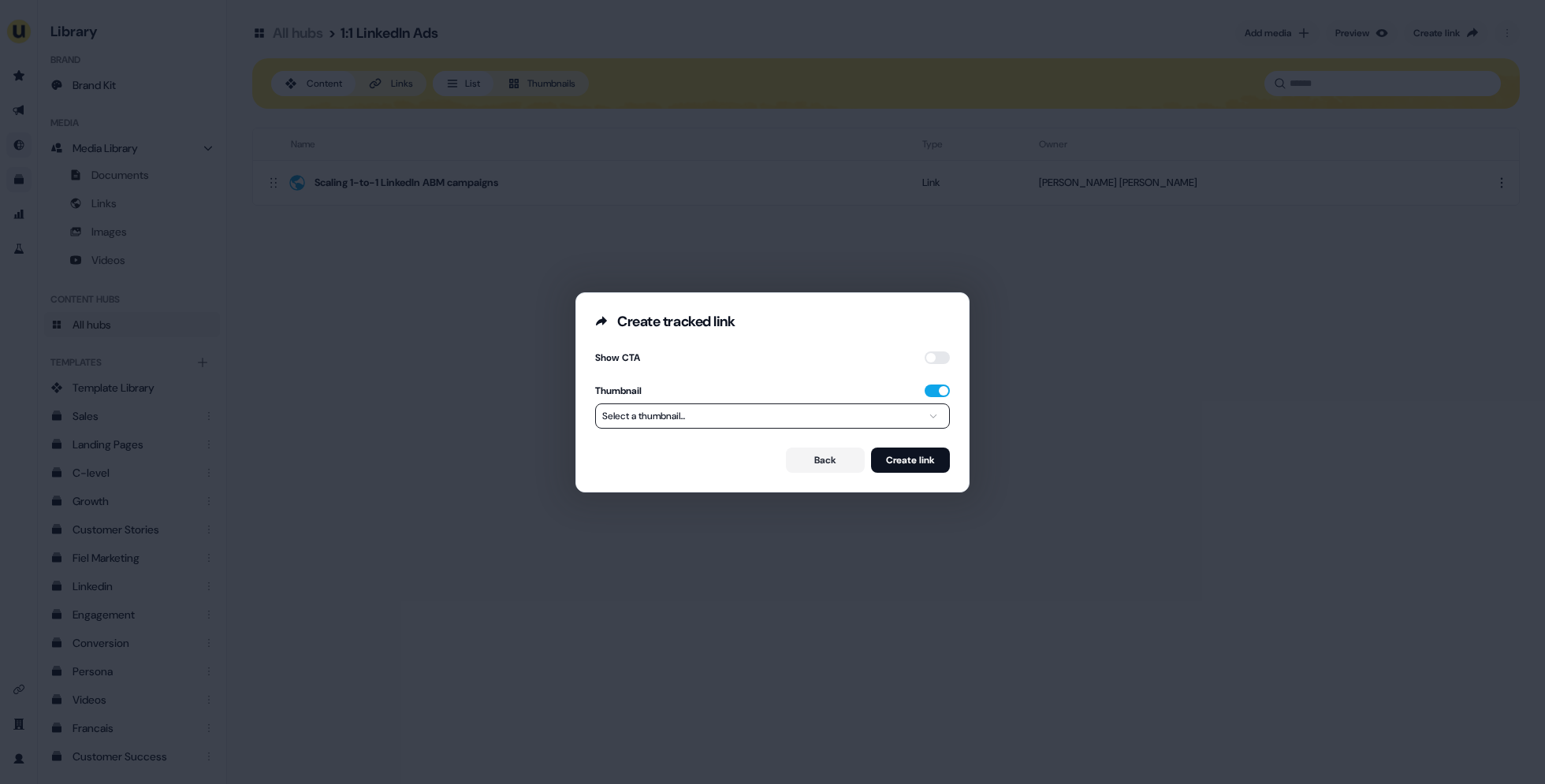
click at [849, 414] on div "**********" at bounding box center [772, 392] width 1545 height 784
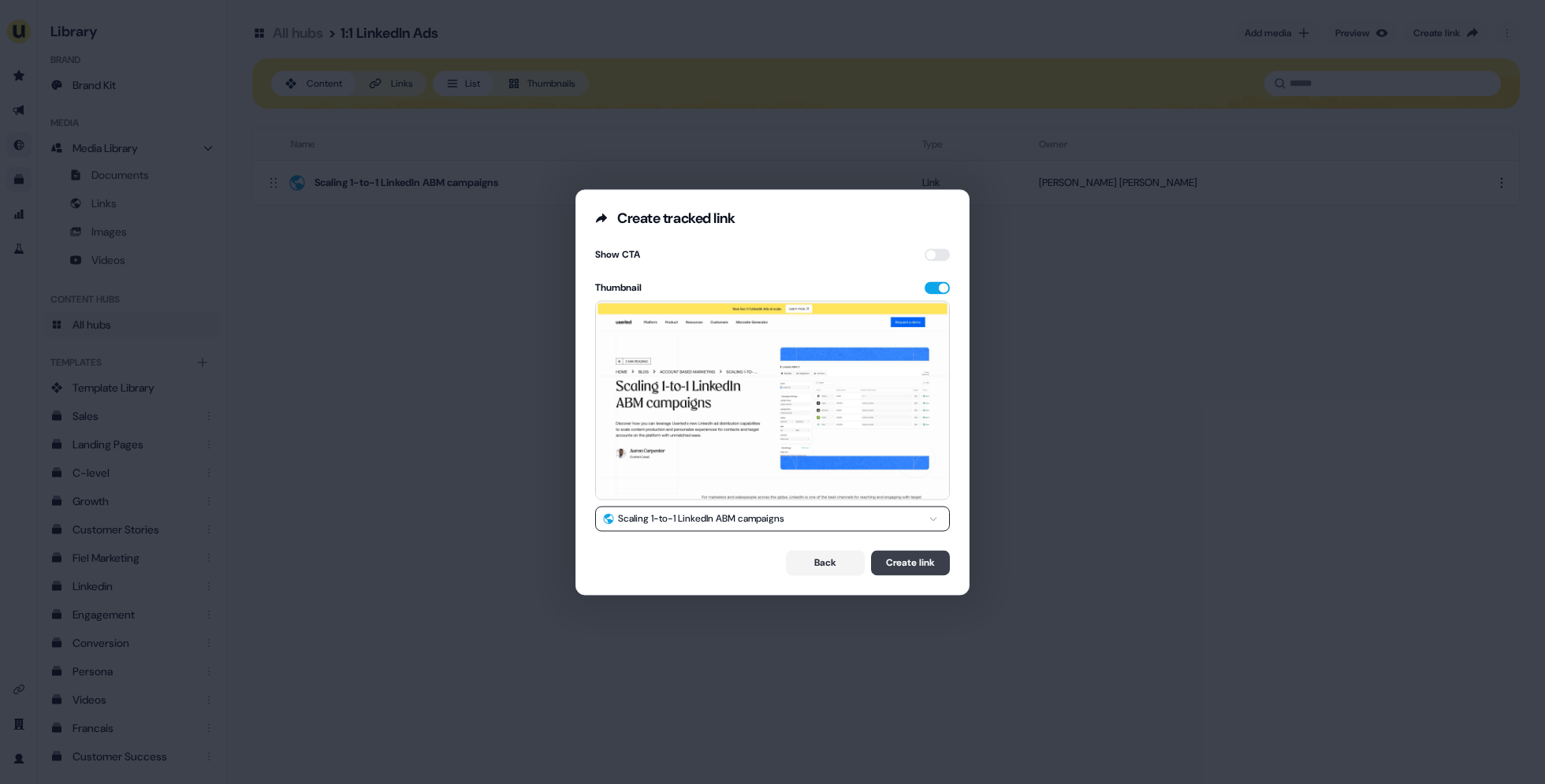
click at [906, 565] on button "Create link" at bounding box center [911, 562] width 79 height 25
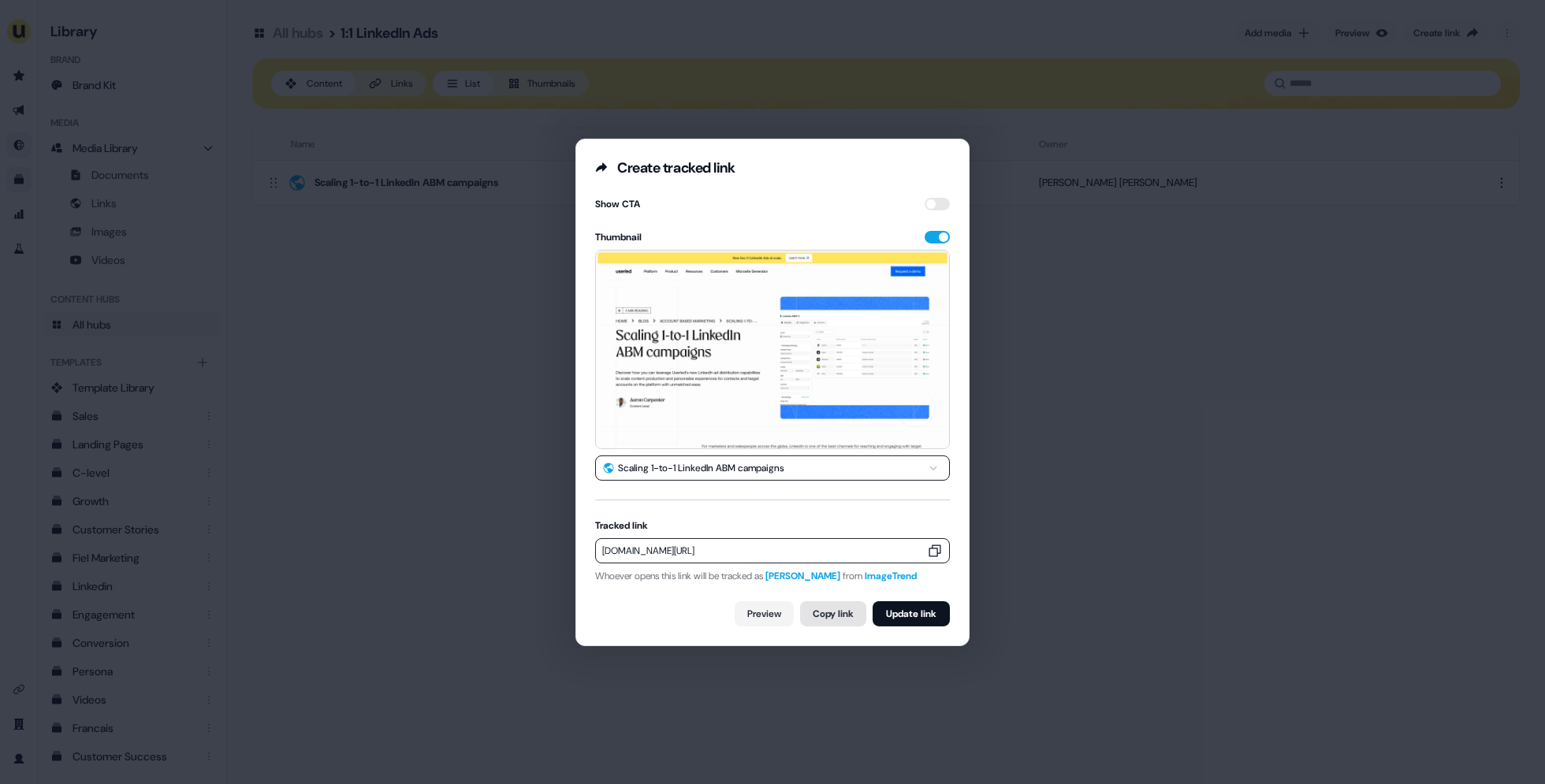
click at [819, 610] on button "Copy link" at bounding box center [834, 614] width 67 height 25
